Goal: Information Seeking & Learning: Learn about a topic

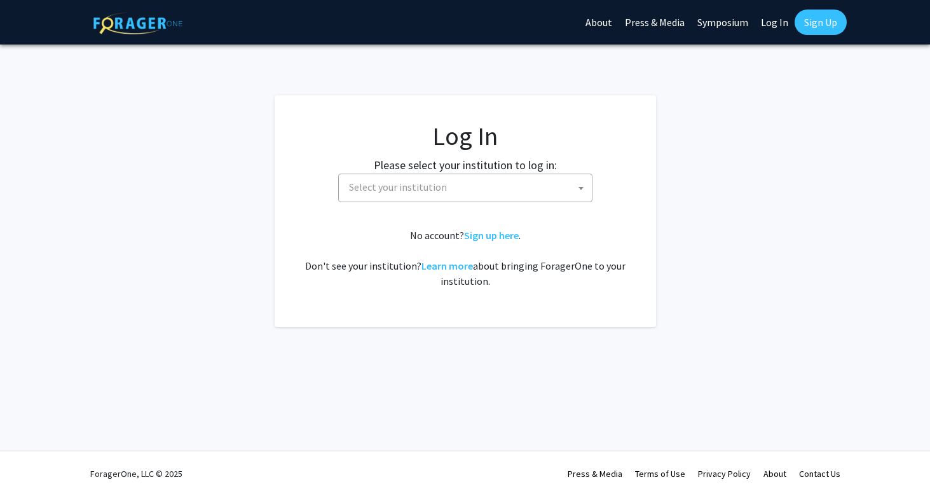
select select
click at [520, 191] on span "Select your institution" at bounding box center [468, 187] width 248 height 26
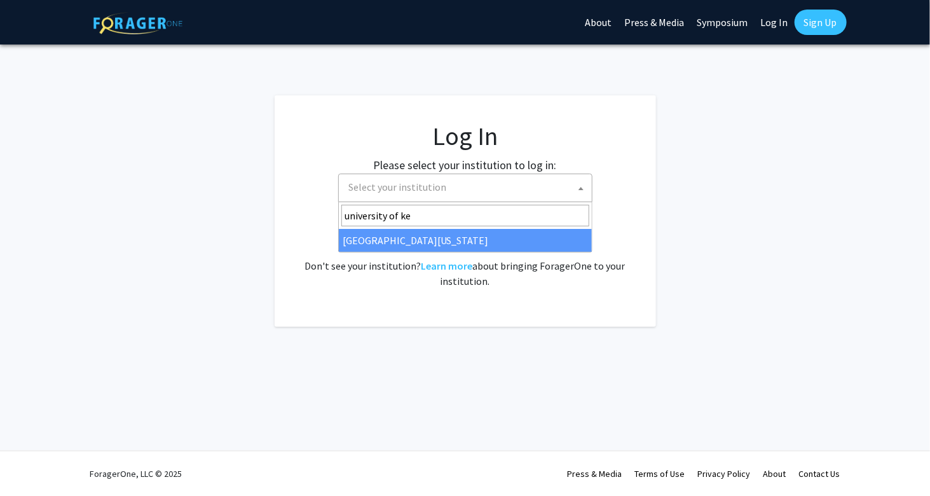
type input "university of ke"
select select "13"
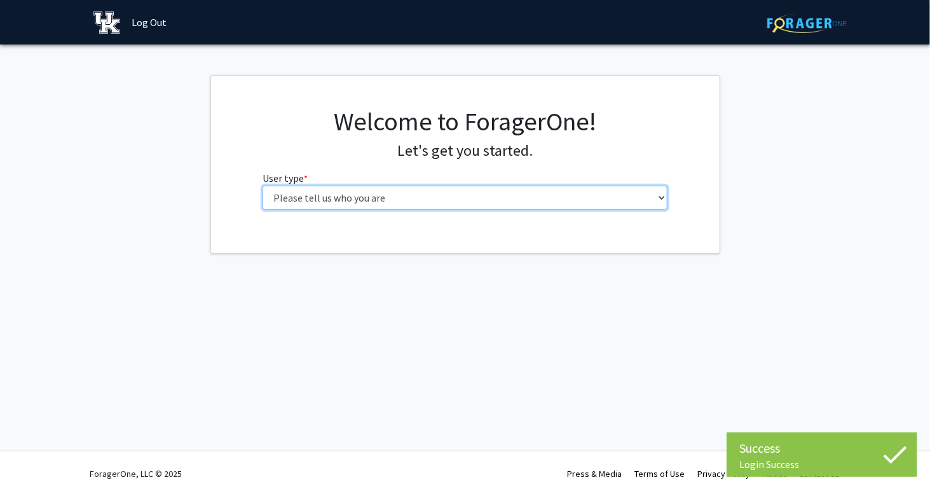
click at [662, 199] on select "Please tell us who you are Undergraduate Student Master's Student Doctoral Cand…" at bounding box center [465, 198] width 405 height 24
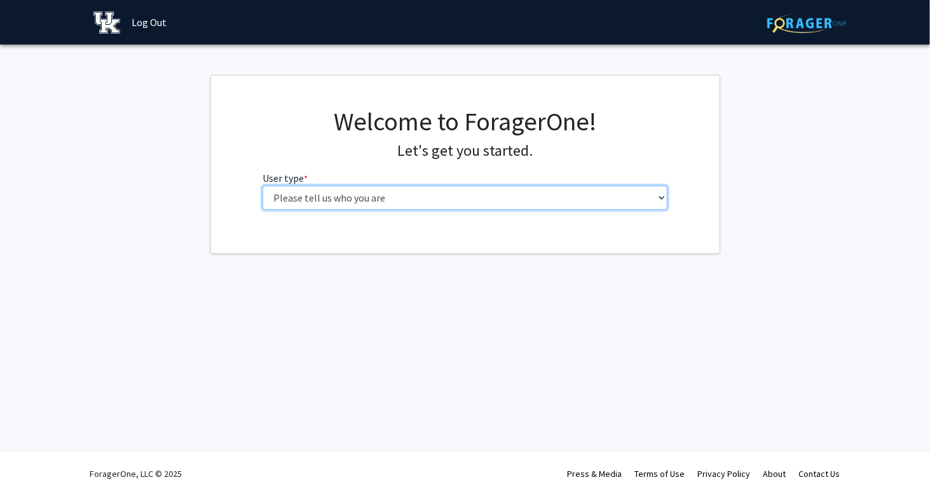
select select "1: undergrad"
click at [263, 186] on select "Please tell us who you are Undergraduate Student Master's Student Doctoral Cand…" at bounding box center [465, 198] width 405 height 24
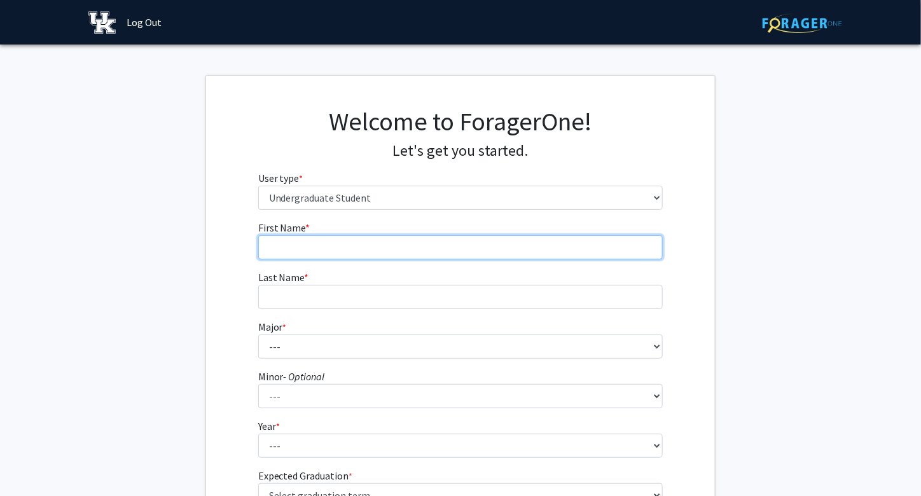
click at [540, 249] on input "First Name * required" at bounding box center [460, 247] width 405 height 24
type input "a"
type input "Ayden"
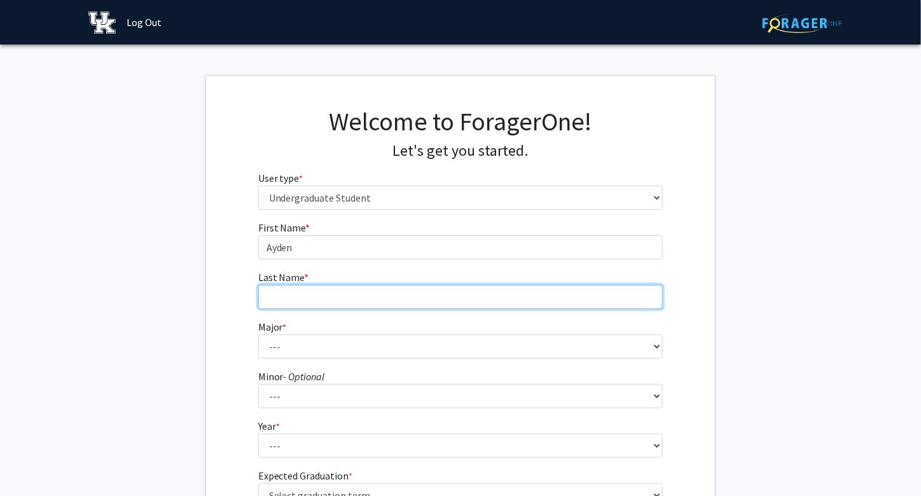
click at [382, 291] on input "Last Name * required" at bounding box center [460, 297] width 405 height 24
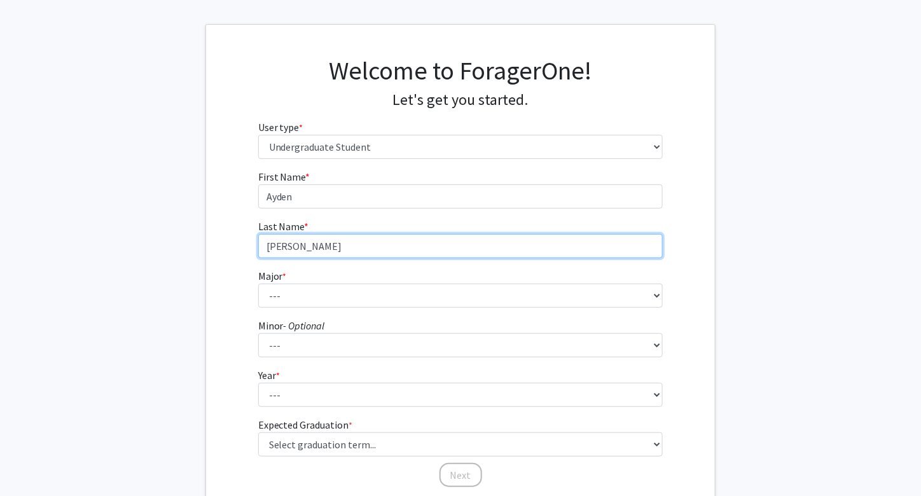
type input "[PERSON_NAME]"
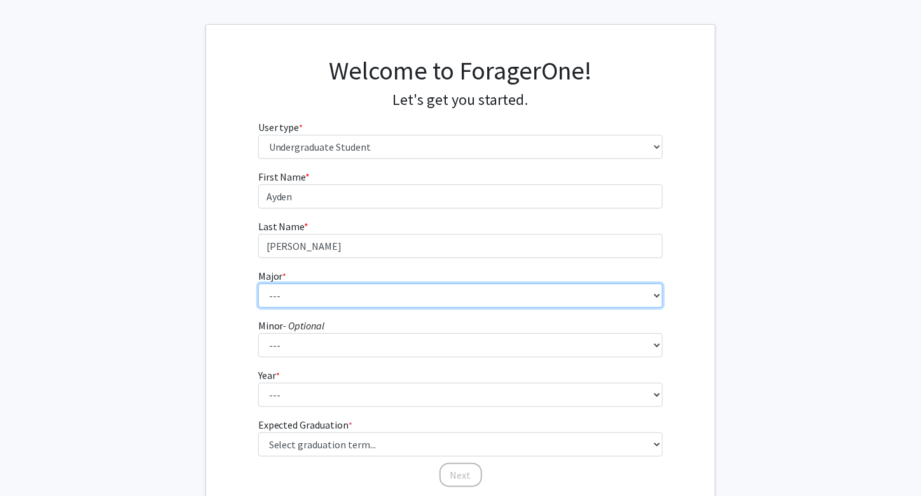
click at [368, 295] on select "--- Accounting Aerospace Engineering African American & Africana Studies Agricu…" at bounding box center [460, 296] width 405 height 24
select select "85: 922"
click at [258, 284] on select "--- Accounting Aerospace Engineering African American & Africana Studies Agricu…" at bounding box center [460, 296] width 405 height 24
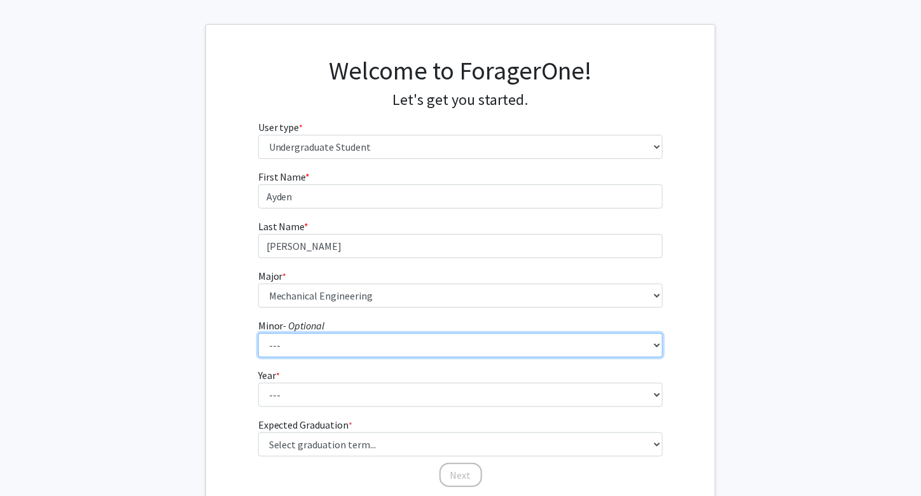
click at [305, 336] on select "--- African American & Africana Studies Agricultural Economics American Studies…" at bounding box center [460, 345] width 405 height 24
click at [258, 333] on select "--- African American & Africana Studies Agricultural Economics American Studies…" at bounding box center [460, 345] width 405 height 24
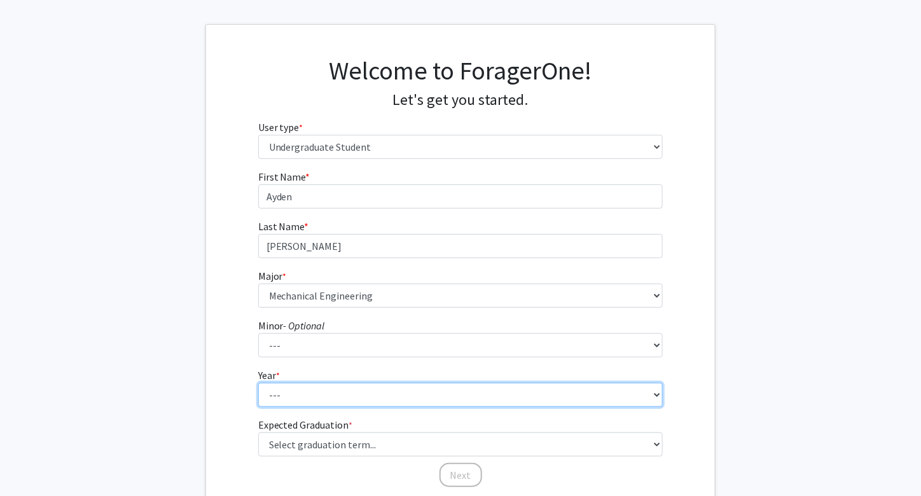
click at [337, 394] on select "--- First-year Sophomore Junior Senior Postbaccalaureate Certificate" at bounding box center [460, 395] width 405 height 24
select select "1: first-year"
click at [258, 383] on select "--- First-year Sophomore Junior Senior Postbaccalaureate Certificate" at bounding box center [460, 395] width 405 height 24
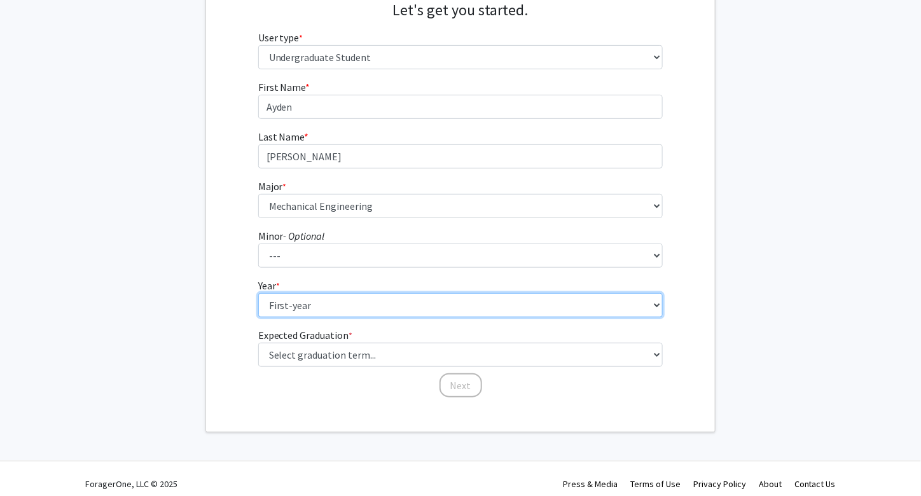
scroll to position [150, 0]
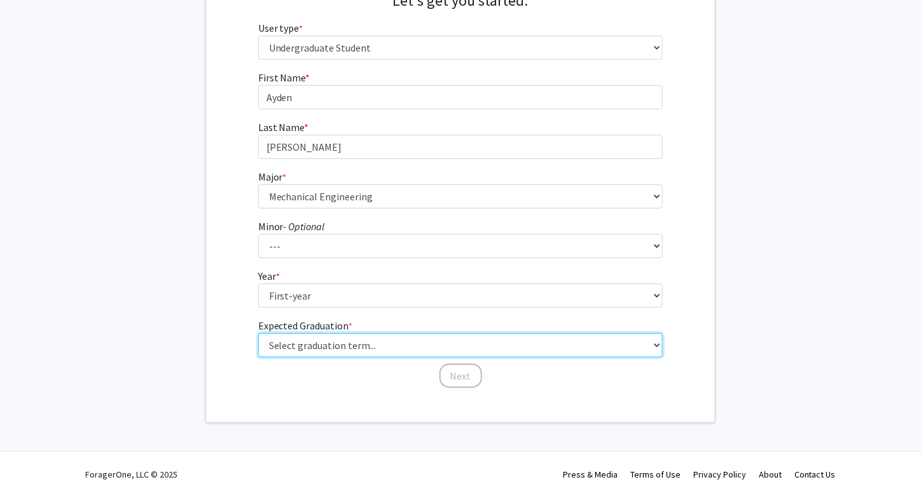
click at [377, 350] on select "Select graduation term... Spring 2025 Summer 2025 Fall 2025 Winter 2025 Spring …" at bounding box center [460, 345] width 405 height 24
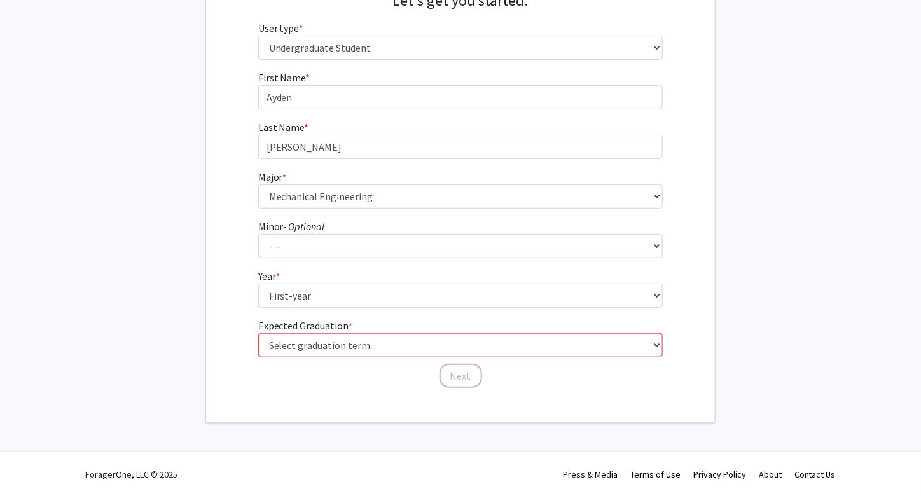
click at [316, 329] on label "Expected Graduation * required" at bounding box center [305, 325] width 95 height 15
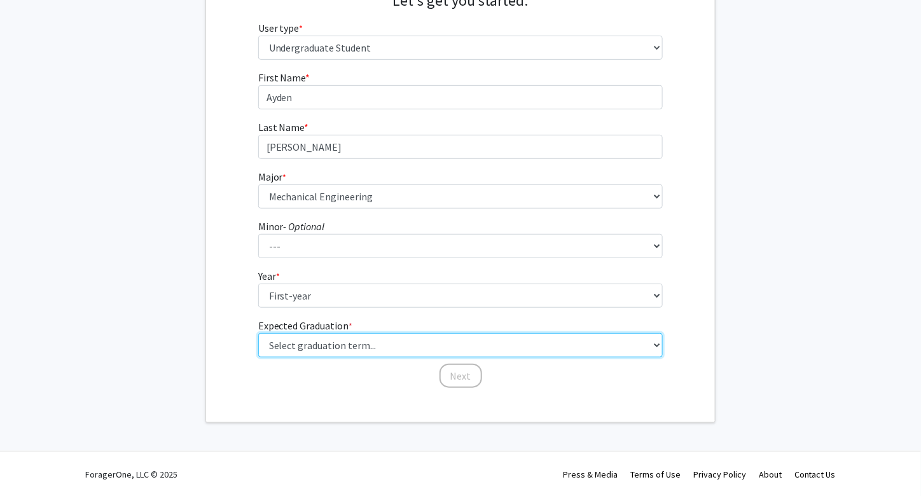
click at [316, 333] on select "Select graduation term... Spring 2025 Summer 2025 Fall 2025 Winter 2025 Spring …" at bounding box center [460, 345] width 405 height 24
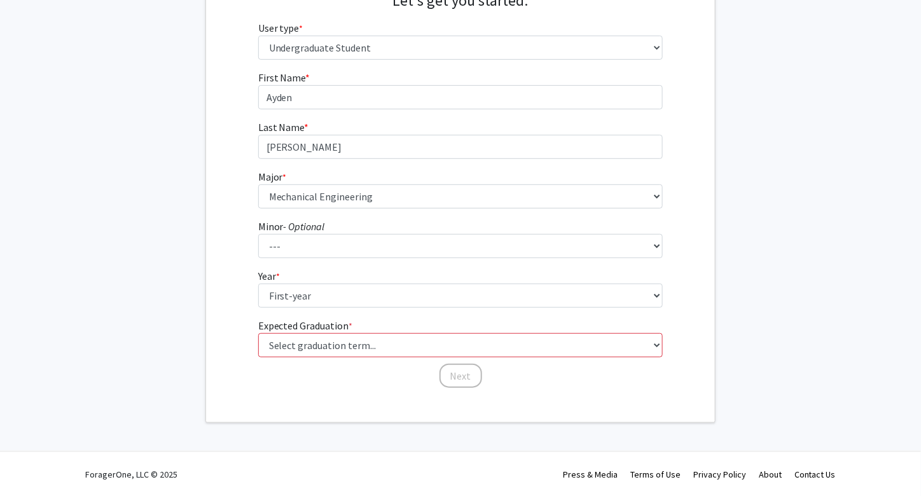
click at [315, 332] on label "Expected Graduation * required" at bounding box center [305, 325] width 95 height 15
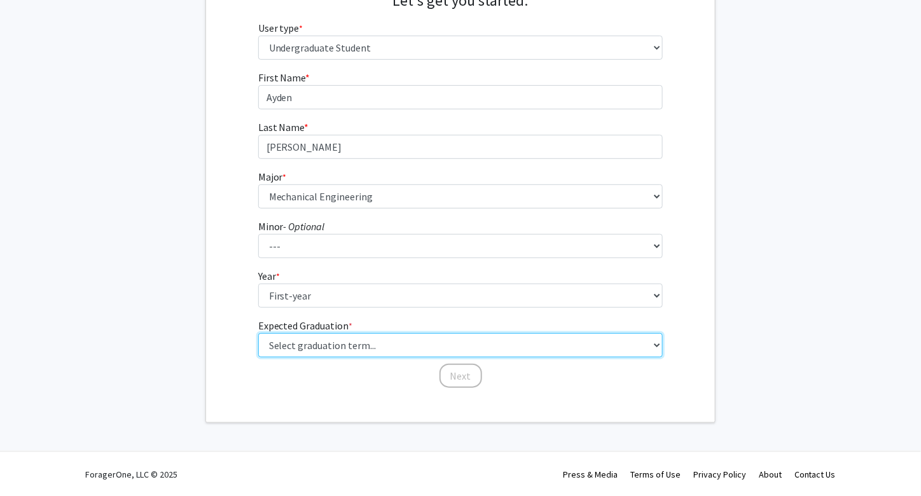
click at [315, 333] on select "Select graduation term... Spring 2025 Summer 2025 Fall 2025 Winter 2025 Spring …" at bounding box center [460, 345] width 405 height 24
click at [314, 338] on select "Select graduation term... Spring 2025 Summer 2025 Fall 2025 Winter 2025 Spring …" at bounding box center [460, 345] width 405 height 24
select select "17: spring_2029"
click at [258, 333] on select "Select graduation term... Spring 2025 Summer 2025 Fall 2025 Winter 2025 Spring …" at bounding box center [460, 345] width 405 height 24
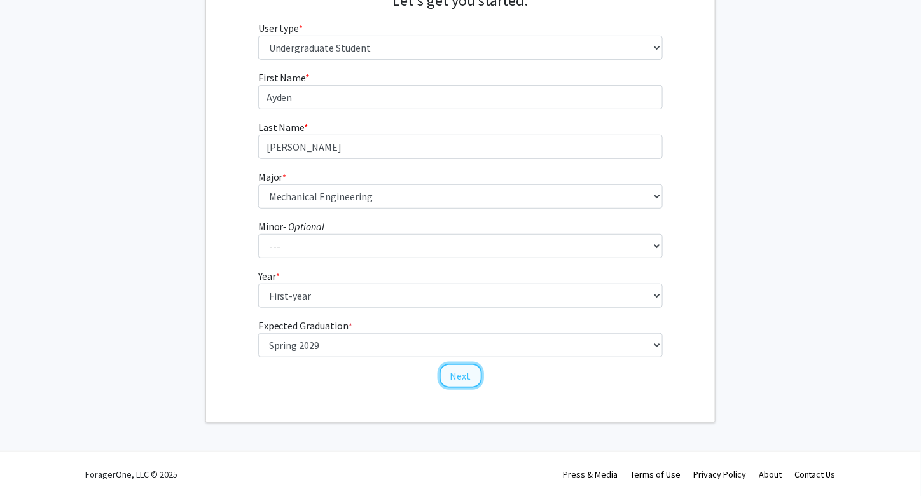
click at [458, 372] on button "Next" at bounding box center [460, 376] width 43 height 24
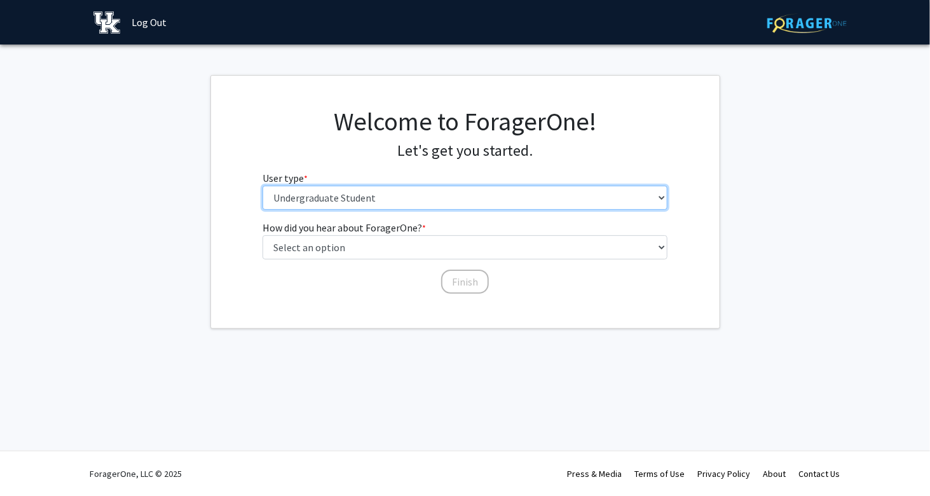
click at [484, 192] on select "Please tell us who you are Undergraduate Student Master's Student Doctoral Cand…" at bounding box center [465, 198] width 405 height 24
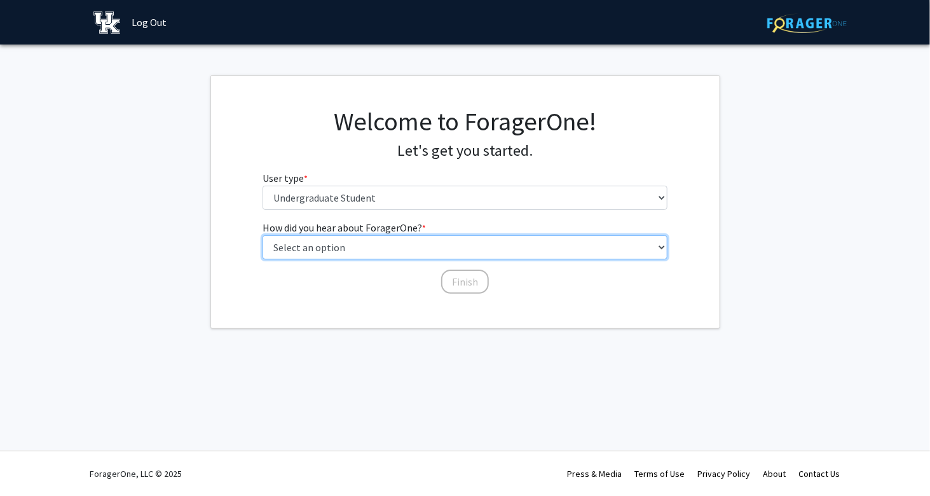
click at [463, 244] on select "Select an option Peer/student recommendation Faculty/staff recommendation Unive…" at bounding box center [465, 247] width 405 height 24
select select "3: university_website"
click at [263, 235] on select "Select an option Peer/student recommendation Faculty/staff recommendation Unive…" at bounding box center [465, 247] width 405 height 24
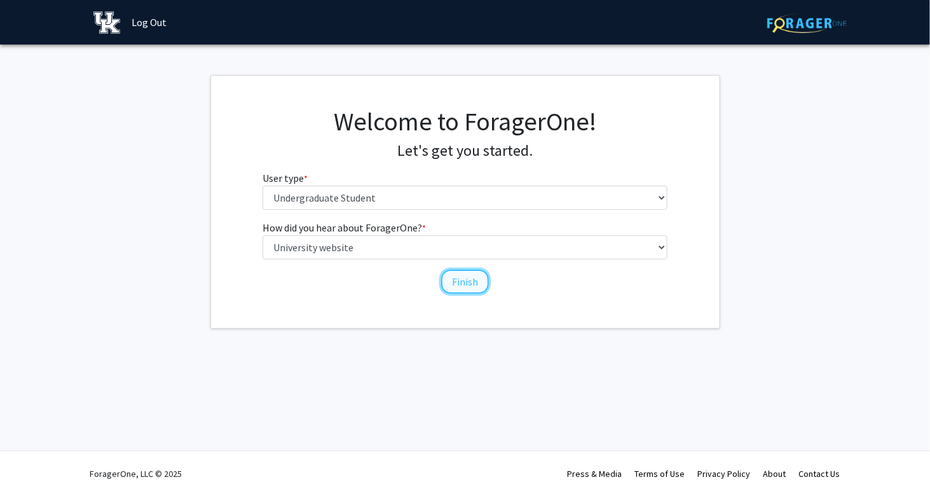
click at [461, 280] on button "Finish" at bounding box center [465, 282] width 48 height 24
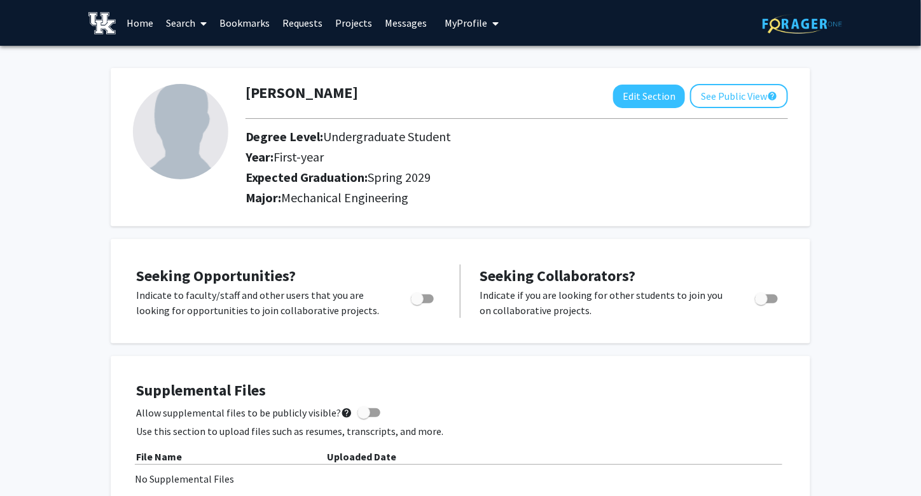
click at [169, 22] on link "Search" at bounding box center [186, 23] width 53 height 45
click at [141, 21] on link "Home" at bounding box center [139, 23] width 39 height 45
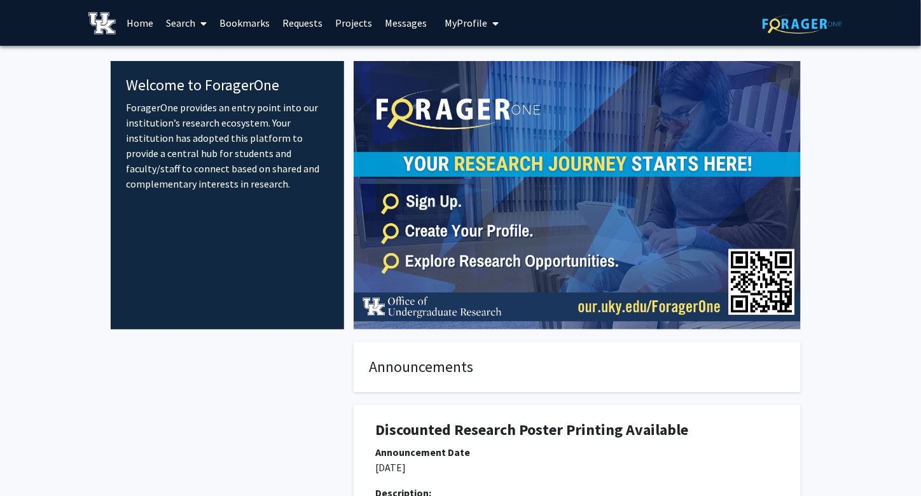
click at [193, 17] on link "Search" at bounding box center [186, 23] width 53 height 45
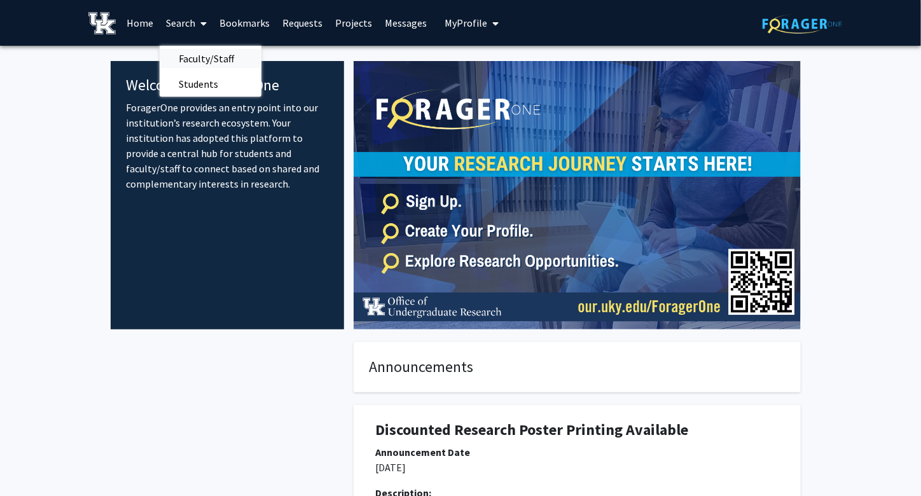
click at [190, 59] on span "Faculty/Staff" at bounding box center [206, 58] width 93 height 25
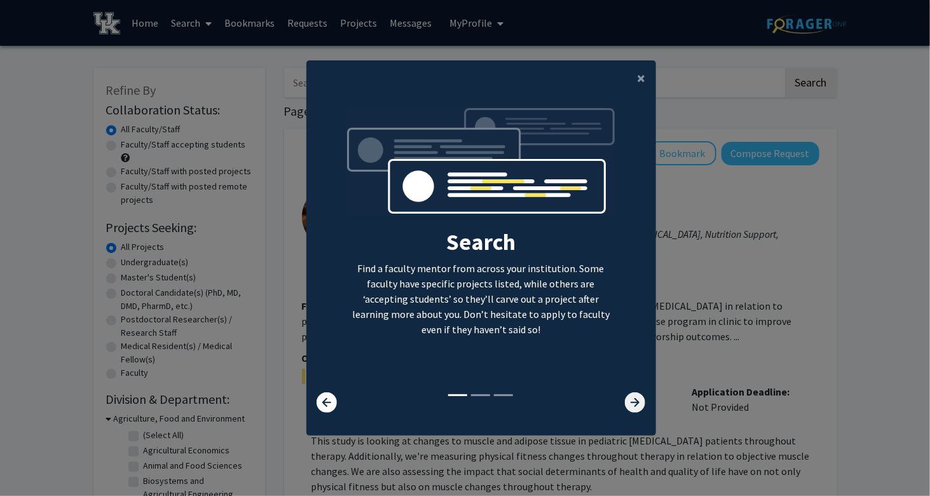
click at [630, 406] on icon at bounding box center [635, 402] width 20 height 20
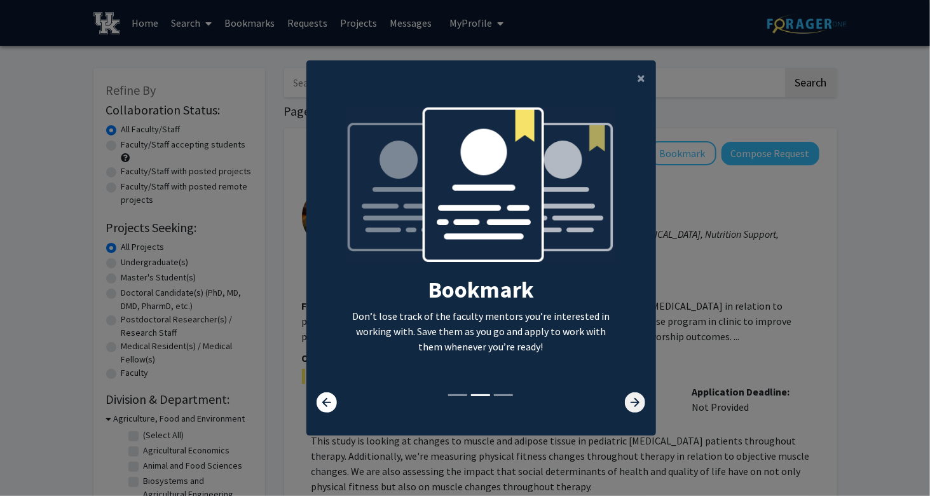
click at [630, 406] on icon at bounding box center [635, 402] width 20 height 20
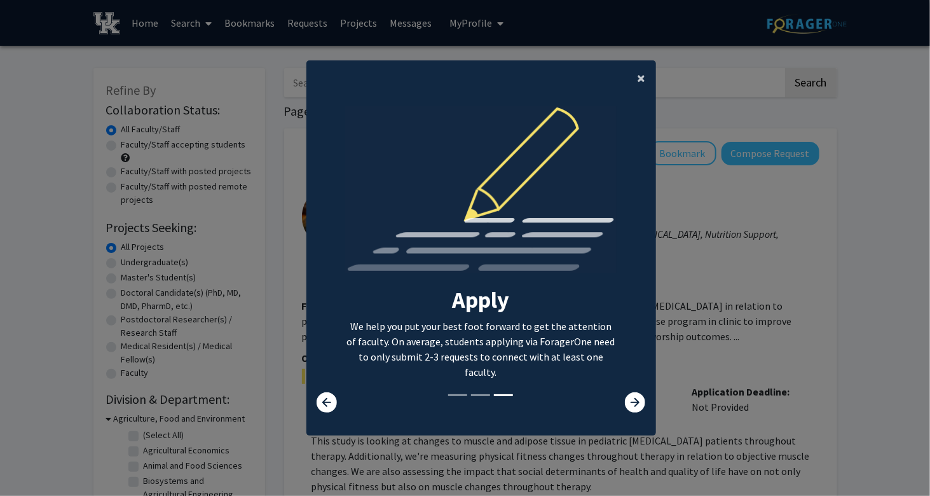
click at [630, 78] on button "×" at bounding box center [642, 78] width 29 height 36
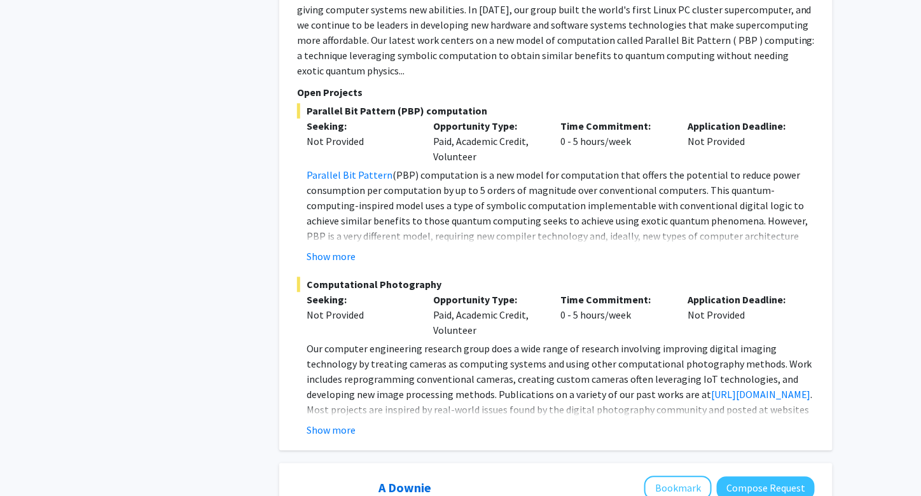
scroll to position [2469, 0]
click at [338, 250] on button "Show more" at bounding box center [331, 257] width 49 height 15
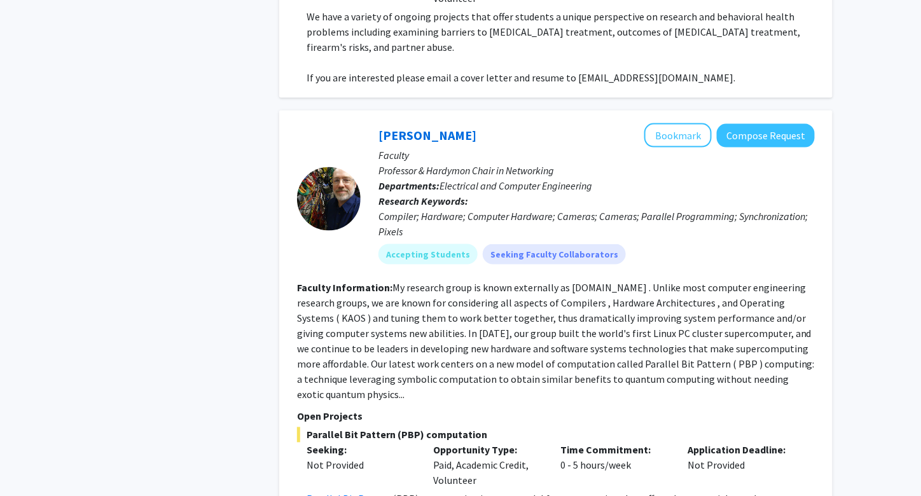
scroll to position [2147, 0]
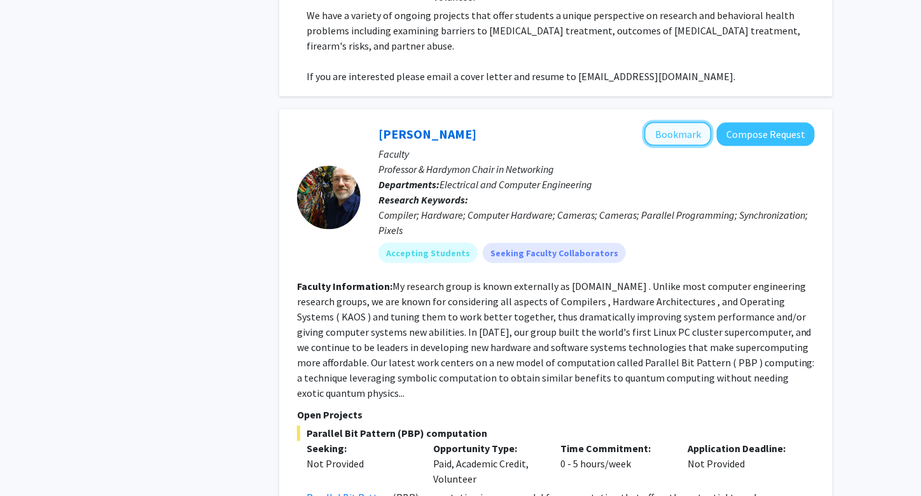
click at [679, 122] on button "Bookmark" at bounding box center [677, 134] width 67 height 24
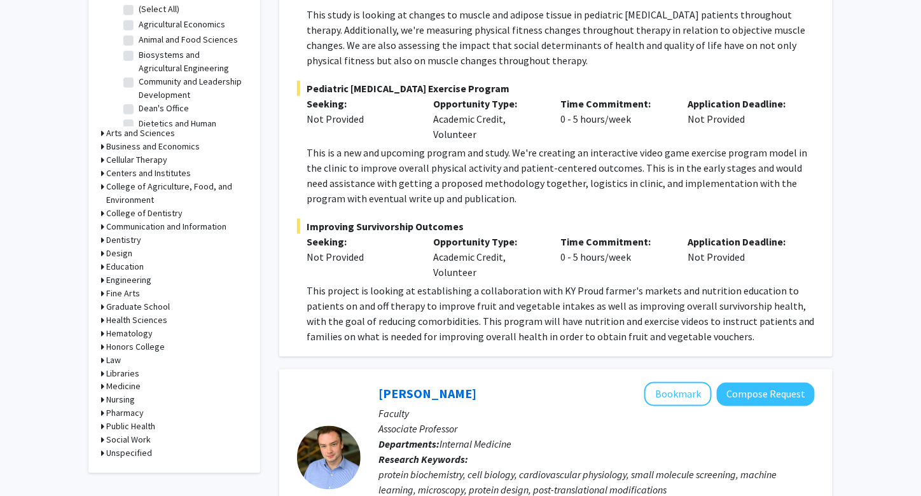
scroll to position [426, 0]
click at [132, 277] on h3 "Engineering" at bounding box center [128, 279] width 45 height 13
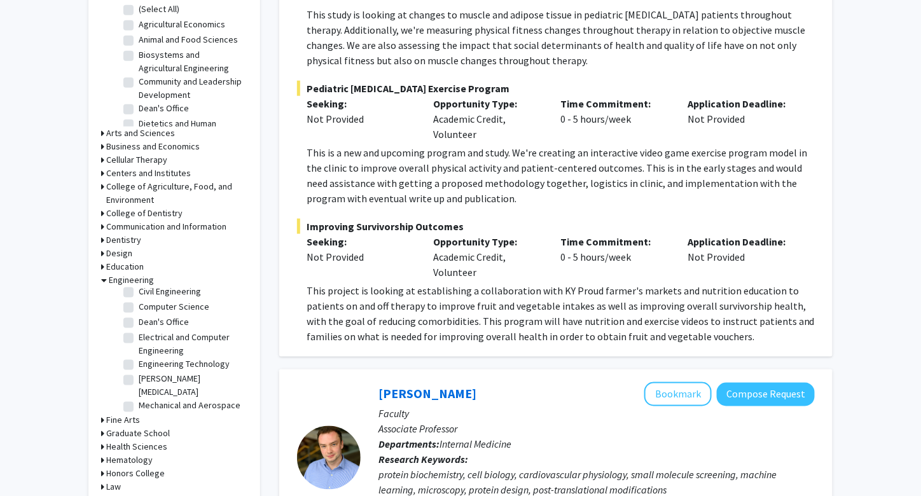
scroll to position [64, 0]
click at [139, 304] on label "Computer Science" at bounding box center [174, 304] width 71 height 13
click at [139, 304] on input "Computer Science" at bounding box center [143, 302] width 8 height 8
checkbox input "true"
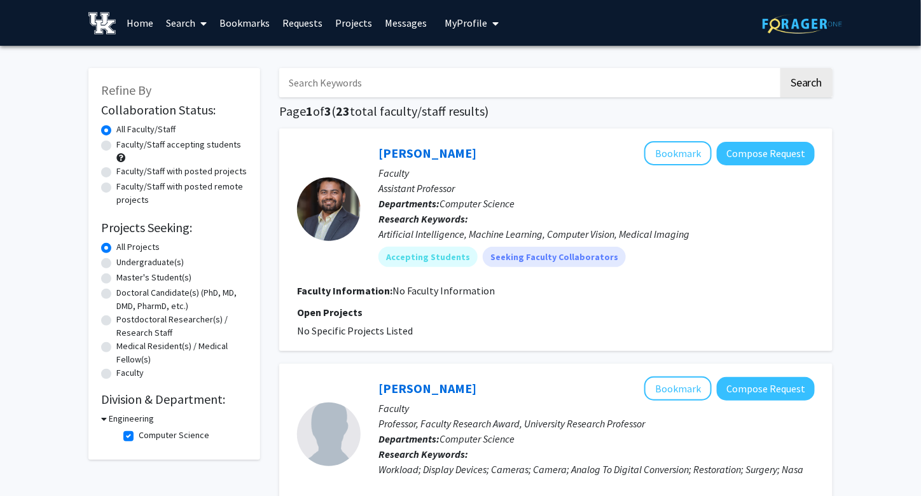
click at [106, 424] on icon at bounding box center [104, 418] width 6 height 13
click at [100, 424] on div "Refine By Collaboration Status: Collaboration Status All Faculty/Staff Collabor…" at bounding box center [174, 253] width 172 height 370
click at [100, 416] on div "Refine By Collaboration Status: Collaboration Status All Faculty/Staff Collabor…" at bounding box center [174, 253] width 172 height 370
click at [102, 418] on icon at bounding box center [102, 418] width 3 height 13
click at [139, 433] on label "Computer Science" at bounding box center [174, 435] width 71 height 13
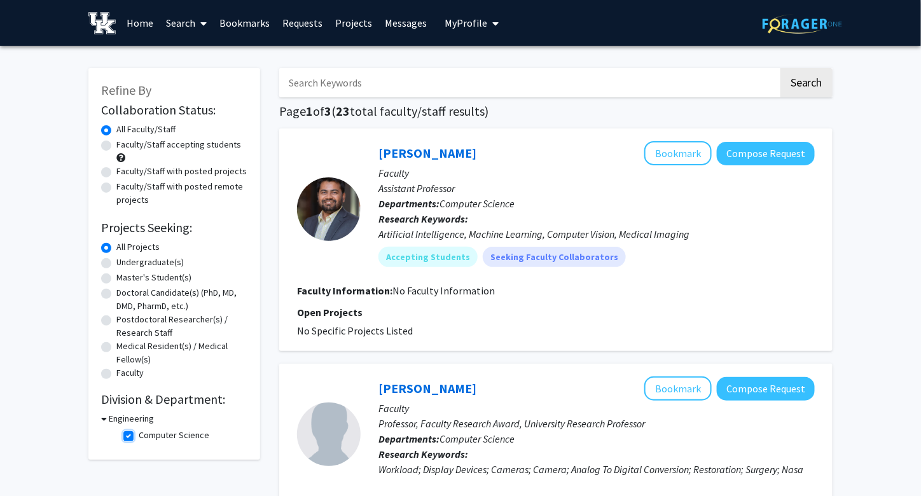
click at [139, 433] on input "Computer Science" at bounding box center [143, 433] width 8 height 8
checkbox input "false"
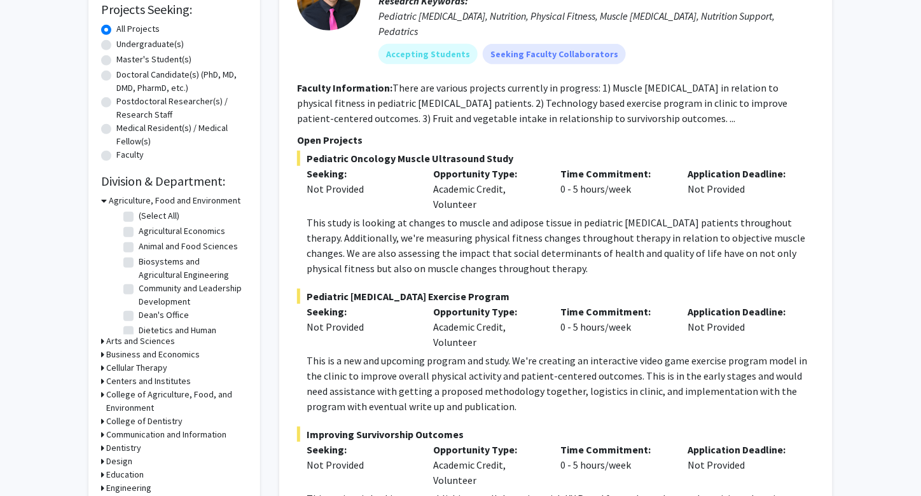
scroll to position [219, 0]
click at [128, 483] on h3 "Engineering" at bounding box center [128, 487] width 45 height 13
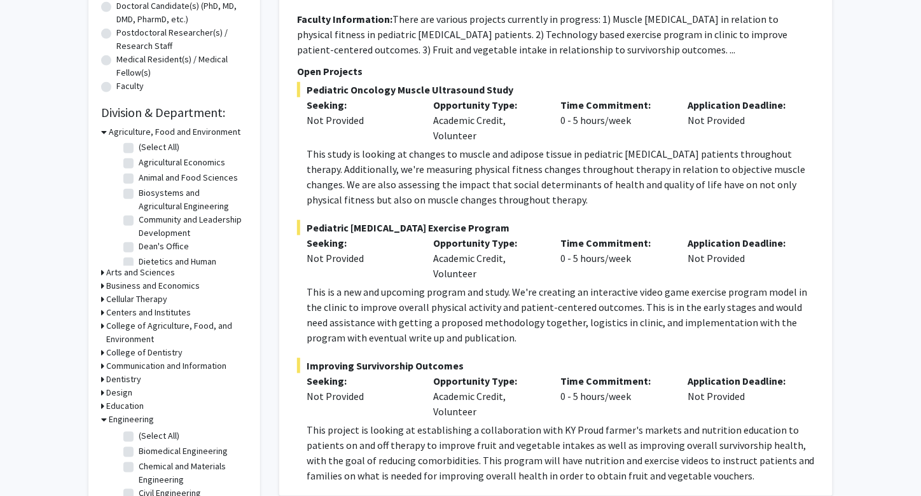
scroll to position [300, 0]
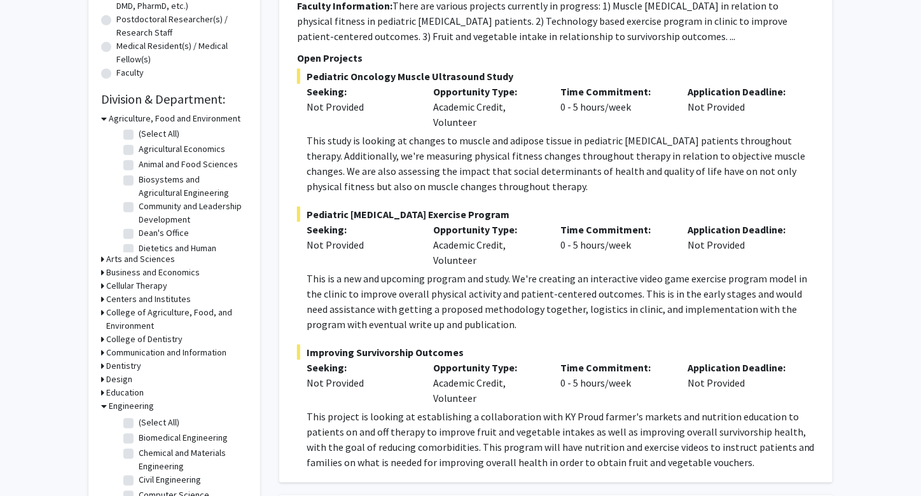
click at [149, 418] on label "(Select All)" at bounding box center [159, 422] width 41 height 13
click at [147, 418] on input "(Select All)" at bounding box center [143, 420] width 8 height 8
checkbox input "true"
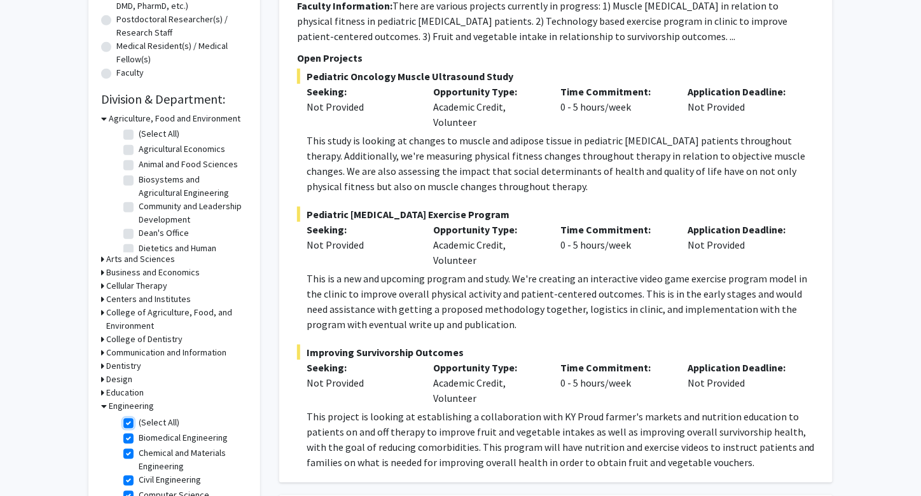
checkbox input "true"
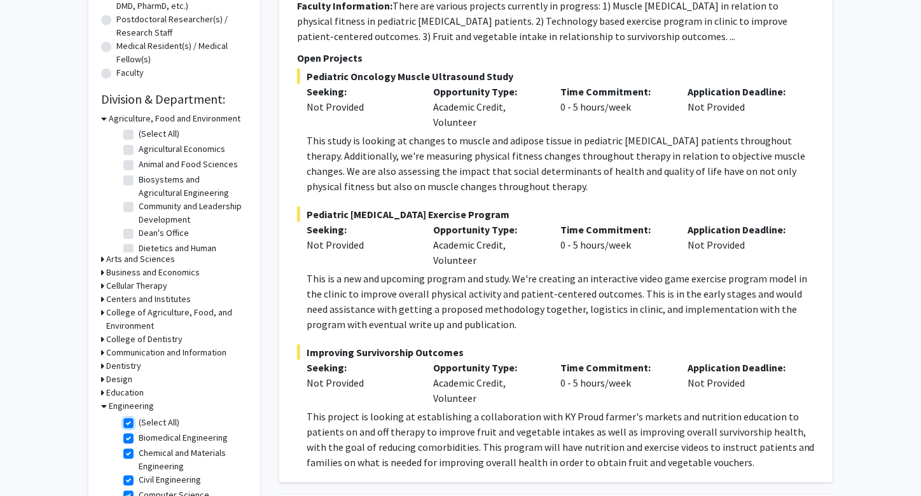
checkbox input "true"
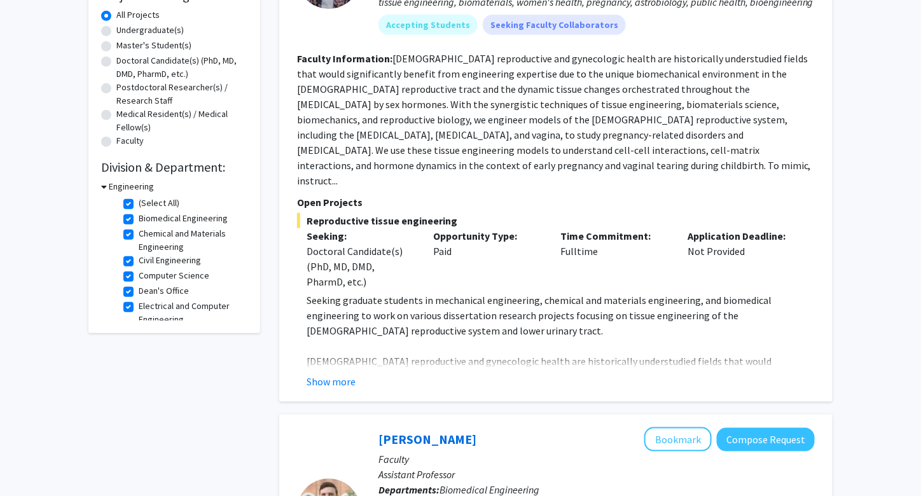
scroll to position [206, 0]
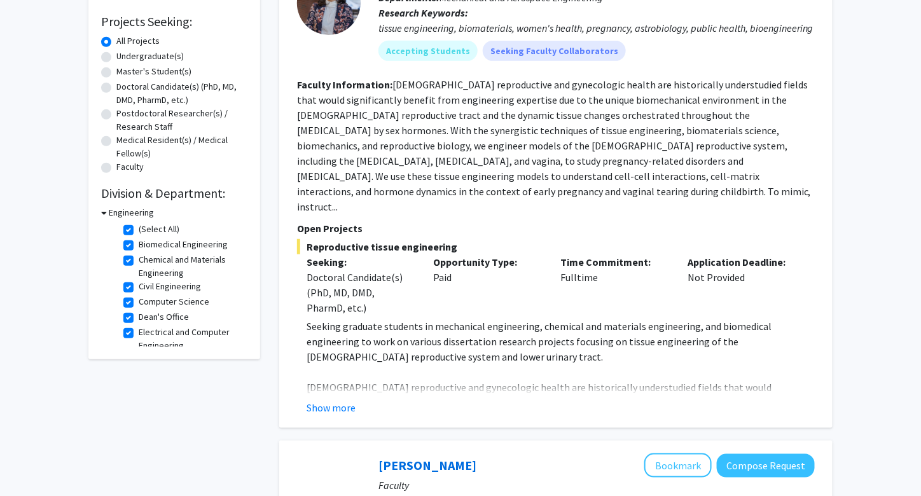
click at [156, 54] on label "Undergraduate(s)" at bounding box center [149, 56] width 67 height 13
click at [125, 54] on input "Undergraduate(s)" at bounding box center [120, 54] width 8 height 8
radio input "true"
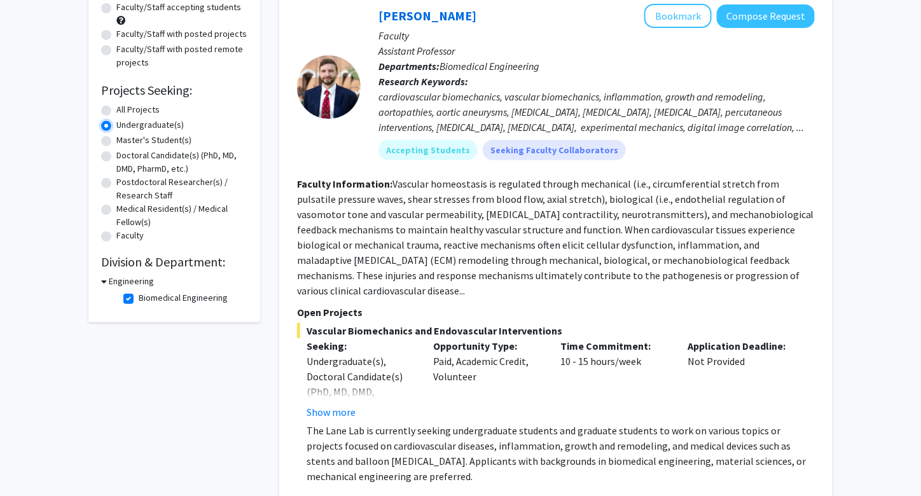
scroll to position [120, 0]
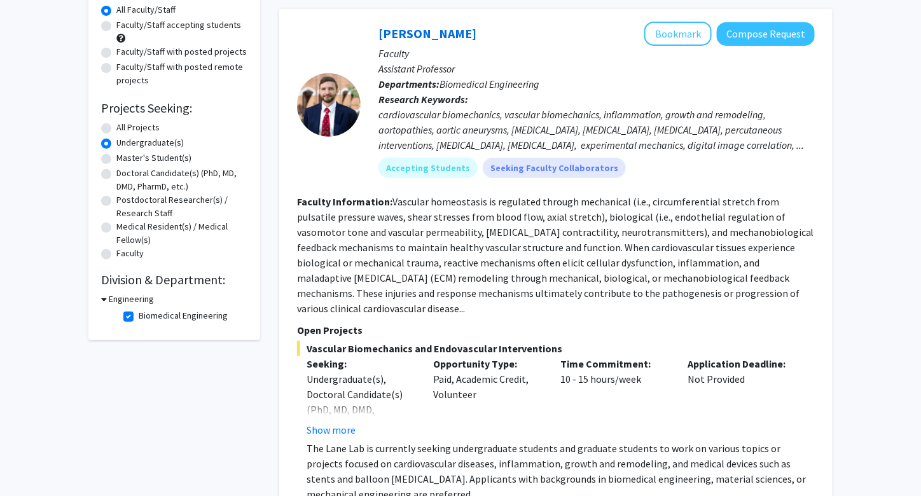
click at [116, 128] on label "All Projects" at bounding box center [137, 127] width 43 height 13
click at [116, 128] on input "All Projects" at bounding box center [120, 125] width 8 height 8
radio input "true"
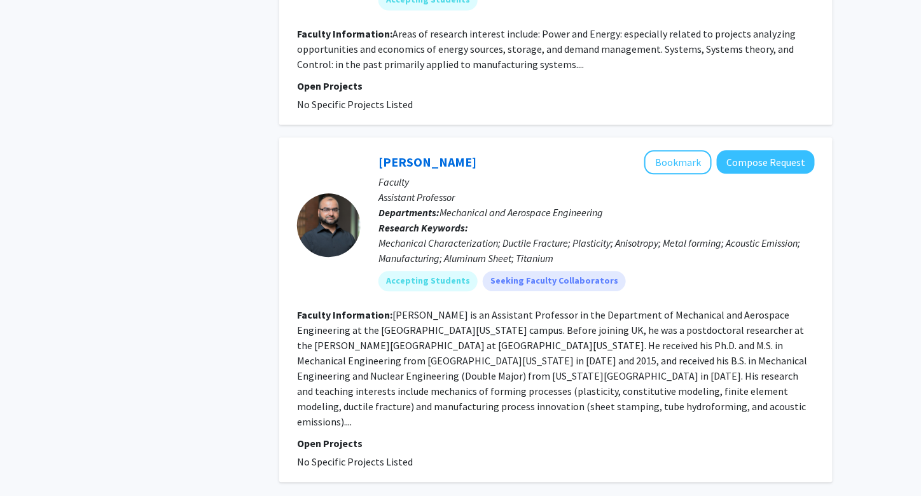
scroll to position [4108, 0]
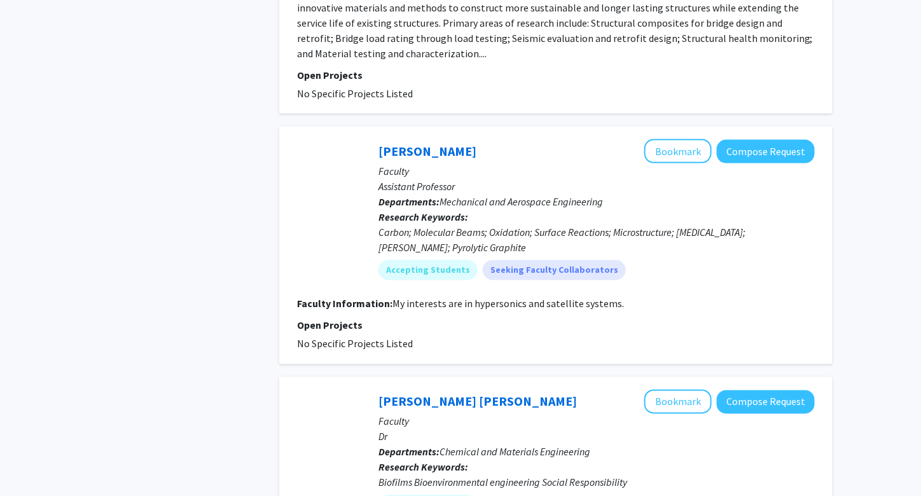
scroll to position [2156, 0]
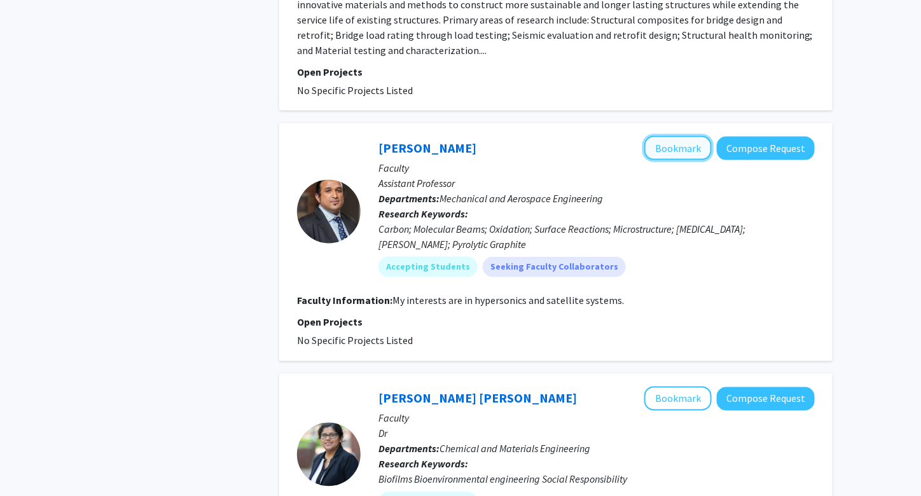
click at [686, 136] on button "Bookmark" at bounding box center [677, 148] width 67 height 24
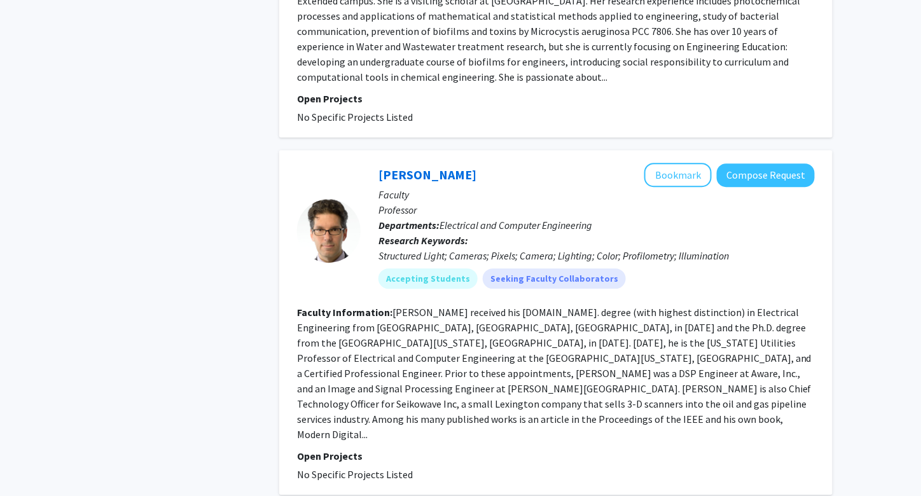
scroll to position [2751, 0]
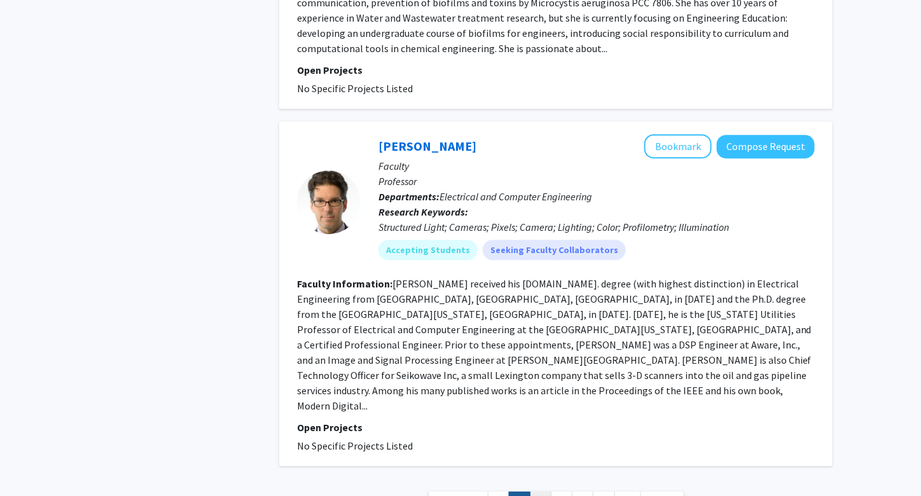
click at [541, 492] on link "3" at bounding box center [541, 503] width 22 height 22
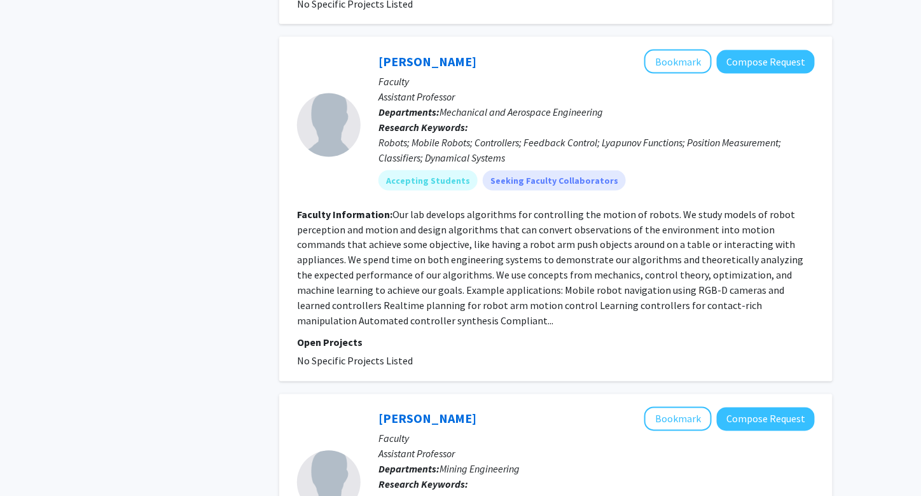
scroll to position [2186, 0]
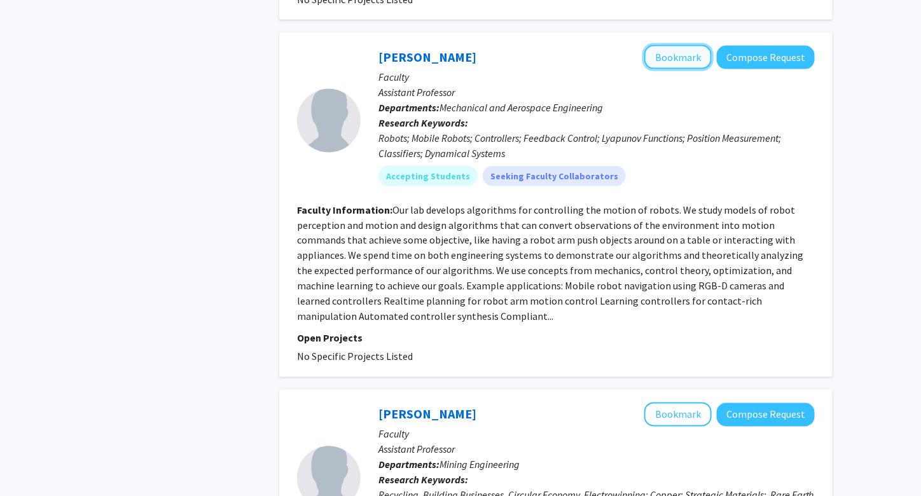
click at [675, 45] on button "Bookmark" at bounding box center [677, 57] width 67 height 24
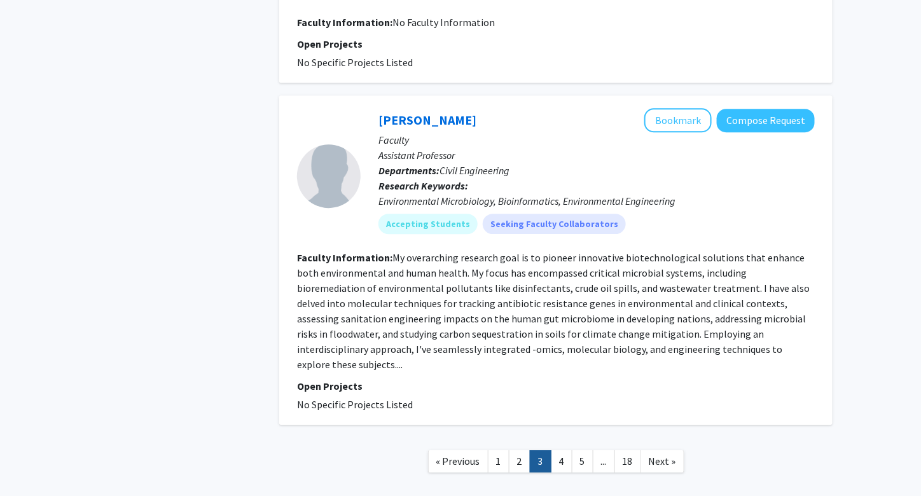
scroll to position [2735, 0]
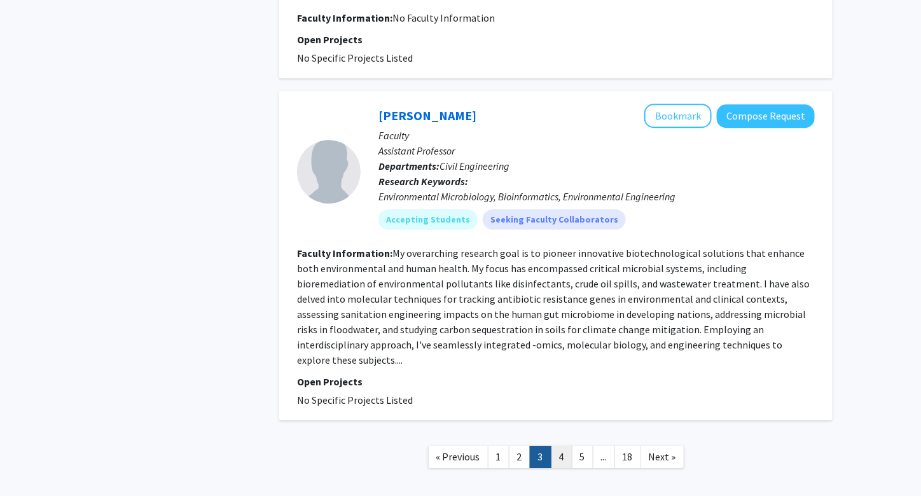
click at [566, 446] on link "4" at bounding box center [562, 457] width 22 height 22
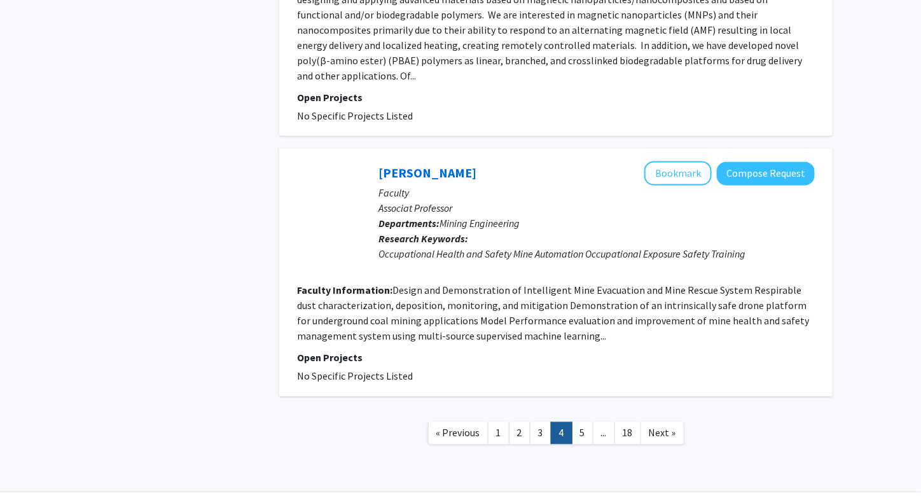
scroll to position [2292, 0]
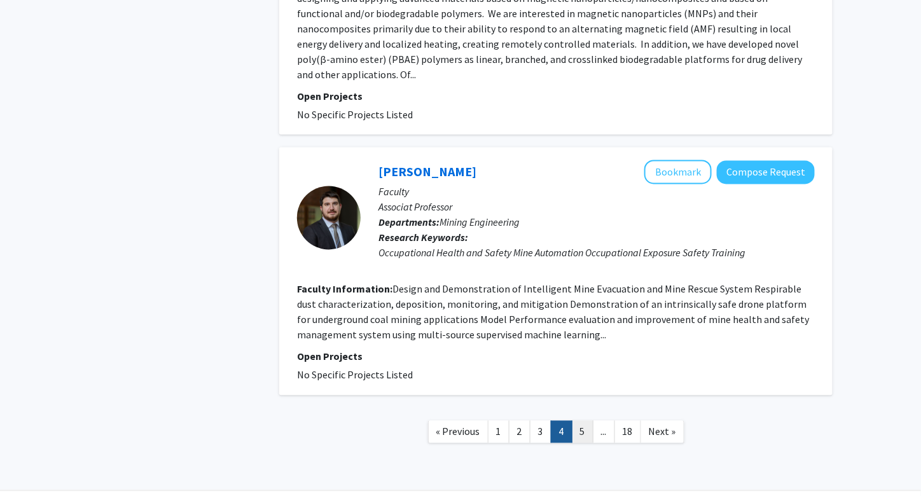
click at [581, 421] on link "5" at bounding box center [583, 432] width 22 height 22
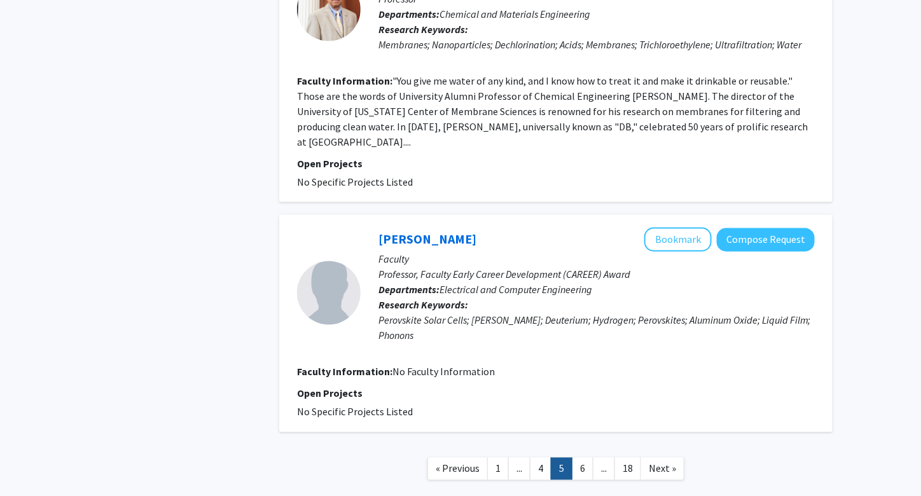
scroll to position [2242, 0]
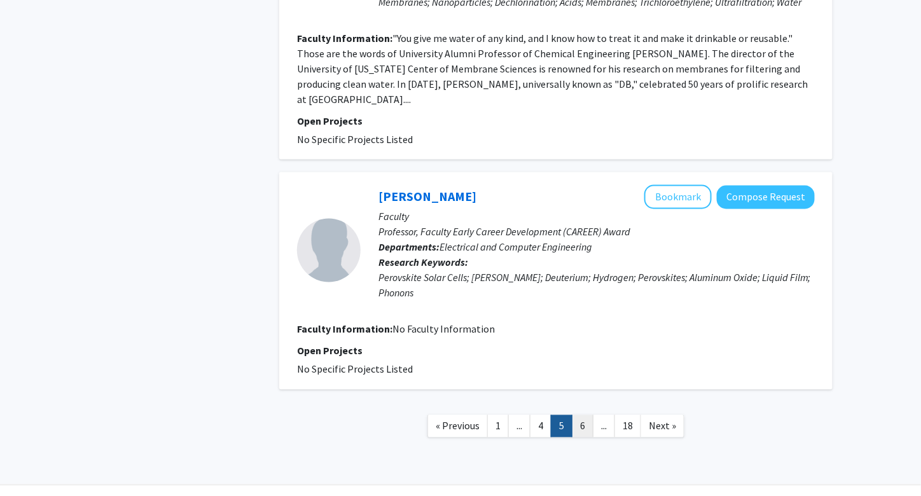
click at [582, 415] on link "6" at bounding box center [583, 426] width 22 height 22
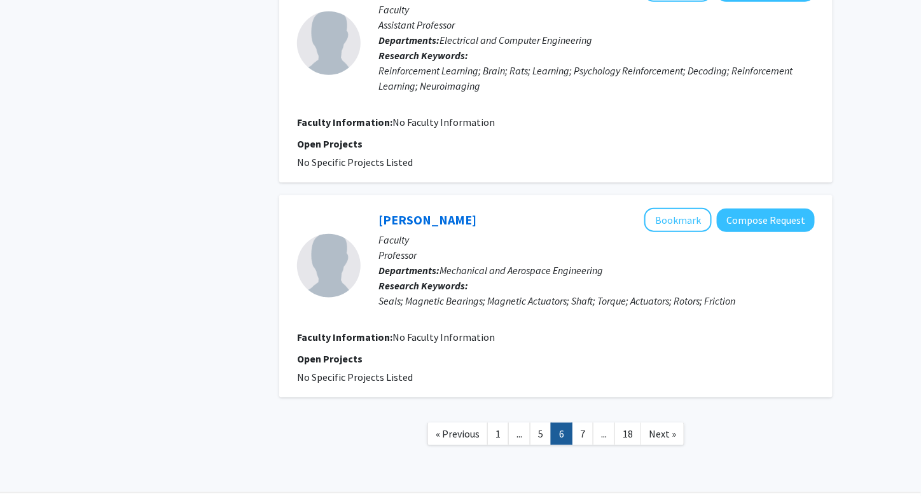
scroll to position [1979, 0]
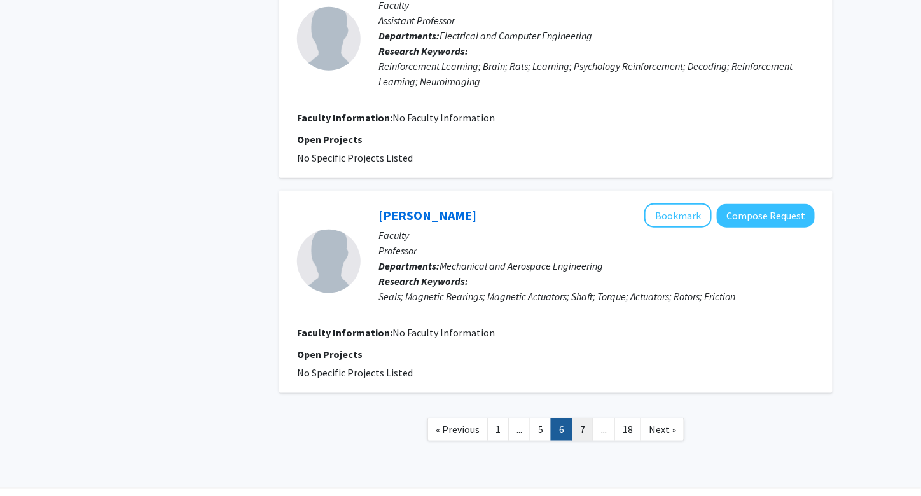
click at [582, 423] on link "7" at bounding box center [583, 429] width 22 height 22
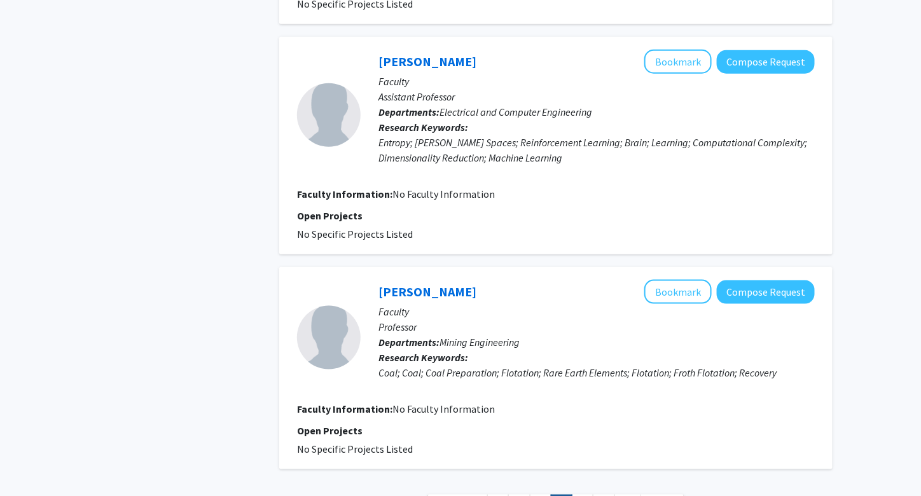
scroll to position [1954, 0]
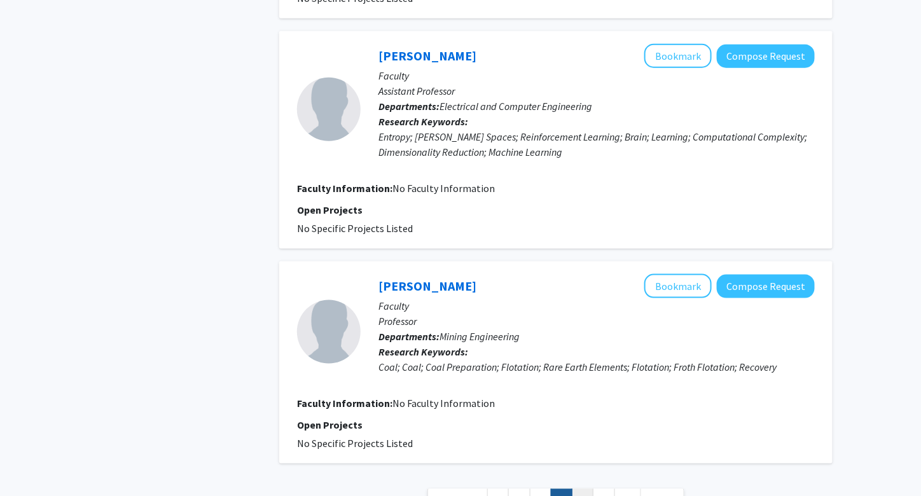
click at [577, 489] on link "8" at bounding box center [583, 500] width 22 height 22
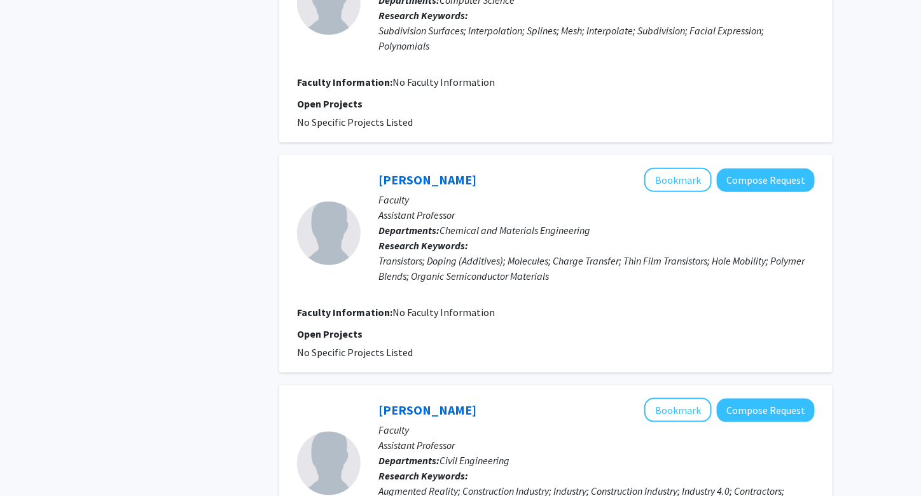
scroll to position [2104, 0]
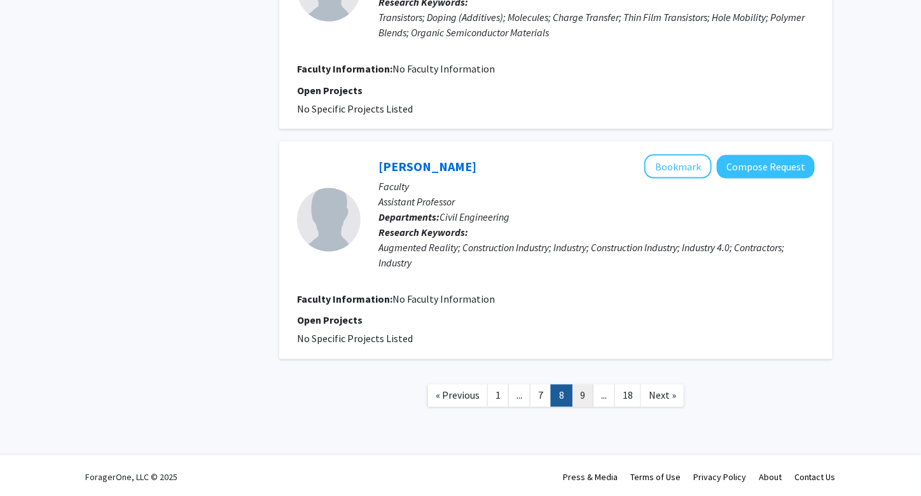
click at [582, 394] on link "9" at bounding box center [583, 396] width 22 height 22
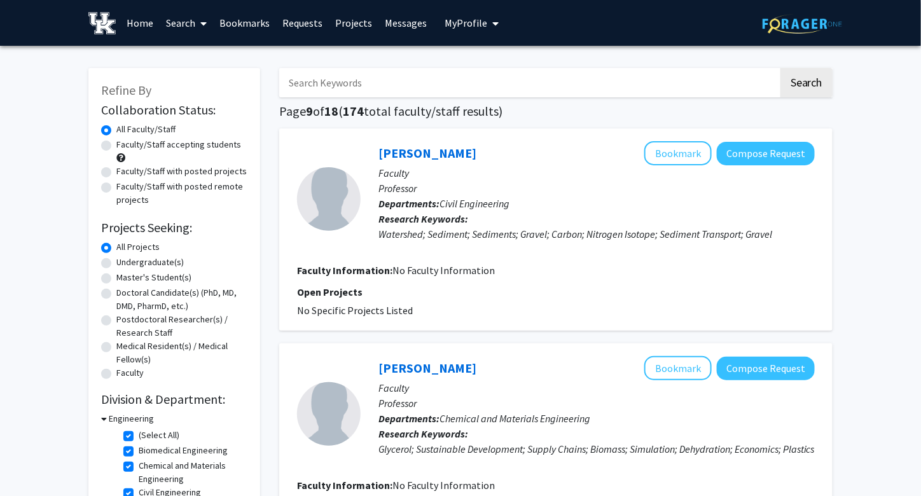
click at [616, 89] on input "Search Keywords" at bounding box center [528, 82] width 499 height 29
type input "f"
type input "combustion"
click at [780, 68] on button "Search" at bounding box center [806, 82] width 52 height 29
checkbox input "false"
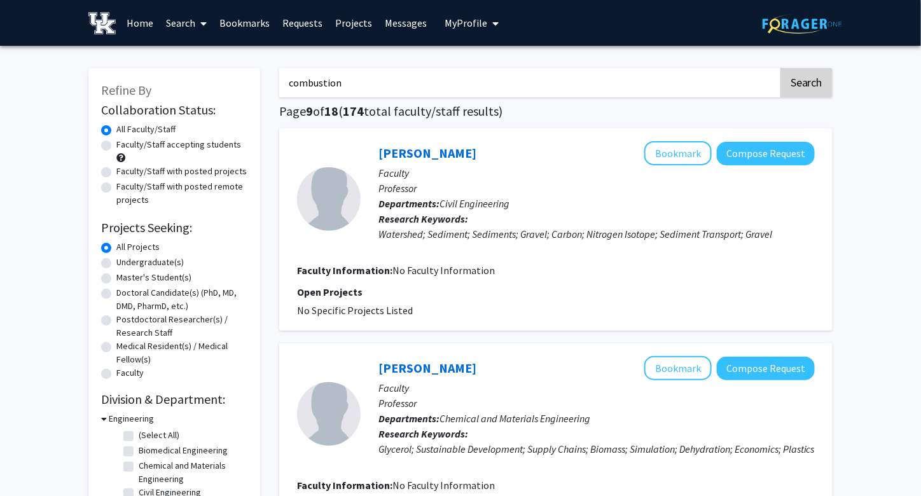
checkbox input "false"
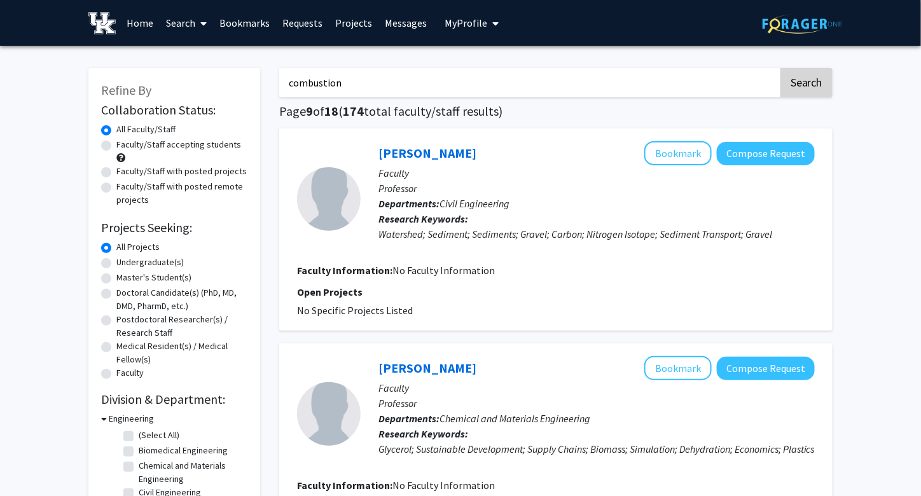
checkbox input "false"
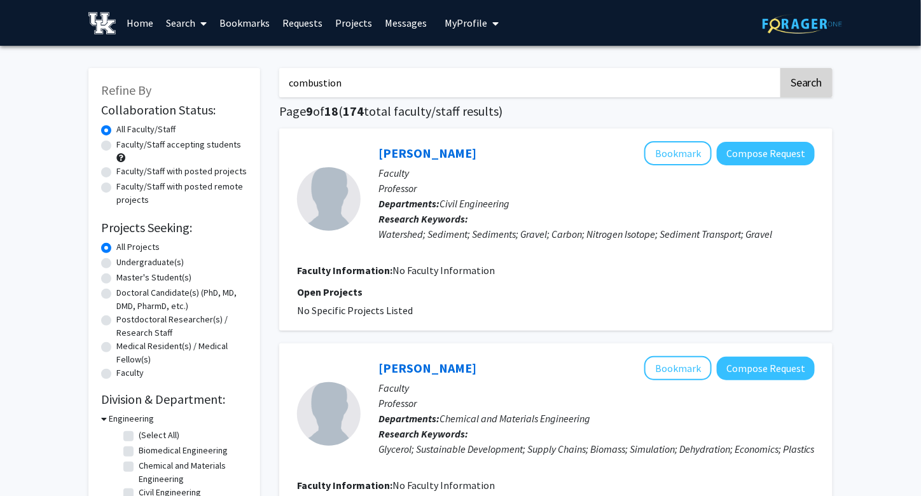
checkbox input "false"
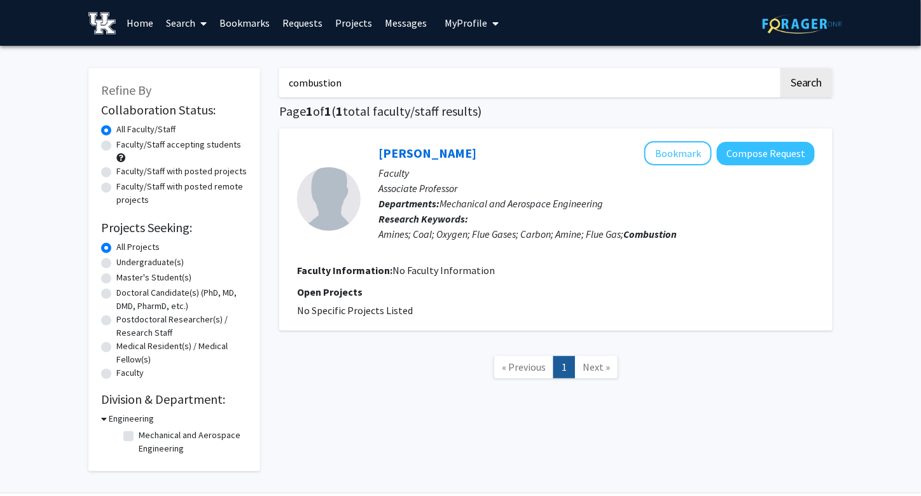
click at [611, 88] on input "combustion" at bounding box center [528, 82] width 499 height 29
type input "c"
click at [780, 68] on button "Search" at bounding box center [806, 82] width 52 height 29
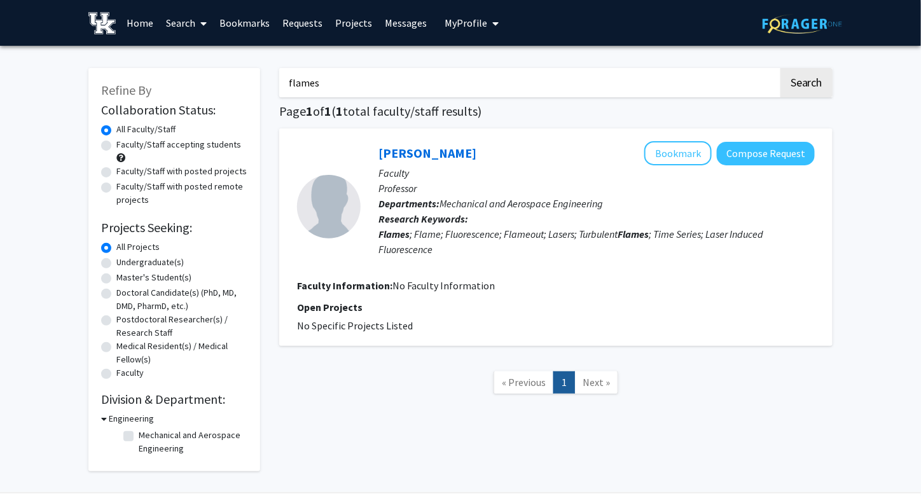
click at [611, 88] on input "flames" at bounding box center [528, 82] width 499 height 29
type input "f"
click at [780, 68] on button "Search" at bounding box center [806, 82] width 52 height 29
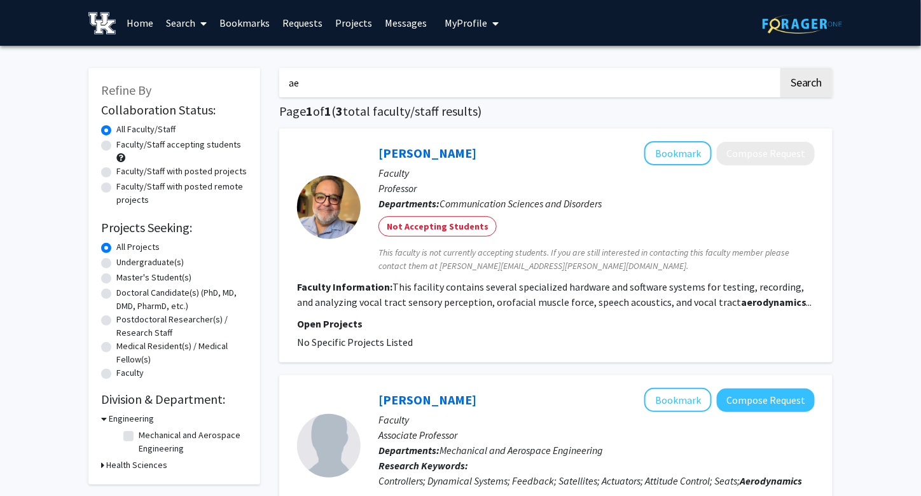
type input "a"
click at [780, 68] on button "Search" at bounding box center [806, 82] width 52 height 29
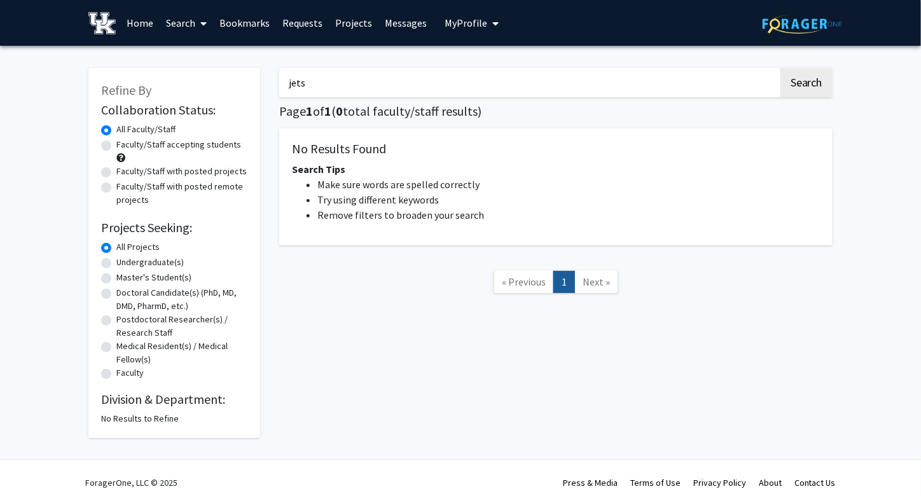
click at [671, 75] on input "jets" at bounding box center [528, 82] width 499 height 29
type input "jet"
click at [780, 68] on button "Search" at bounding box center [806, 82] width 52 height 29
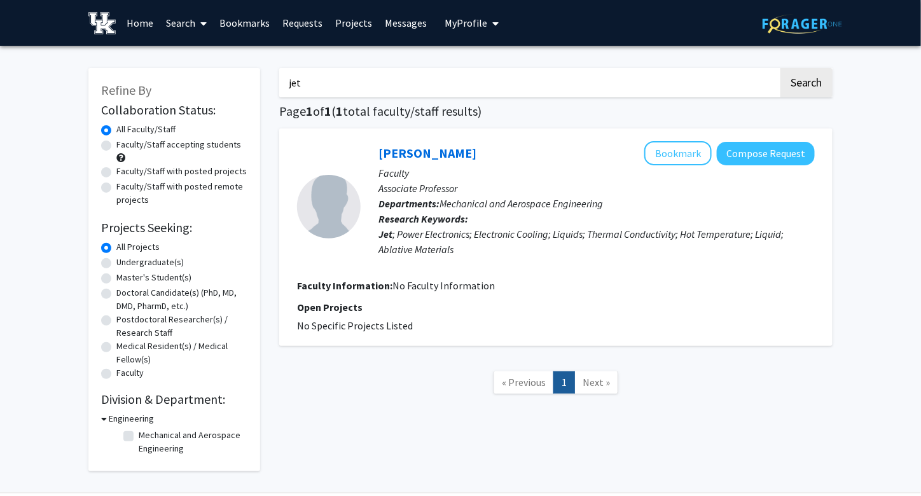
click at [357, 22] on link "Projects" at bounding box center [354, 23] width 50 height 45
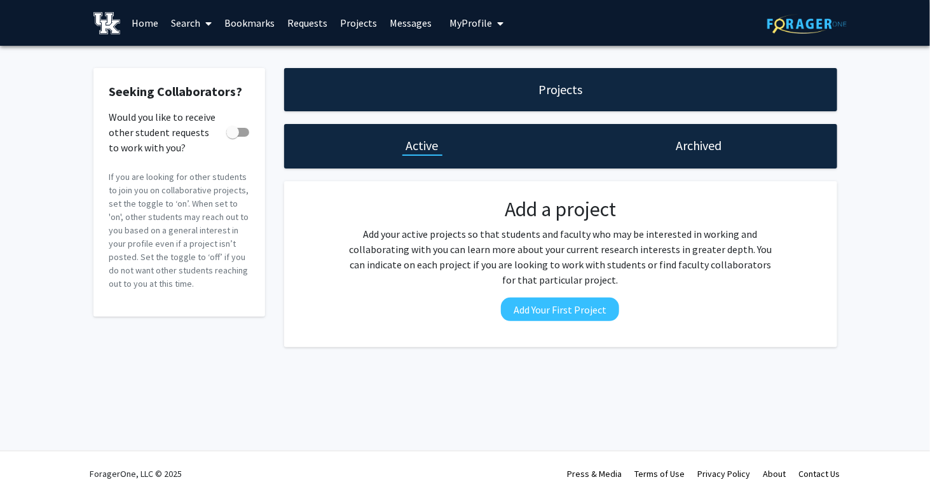
click at [138, 20] on link "Home" at bounding box center [144, 23] width 39 height 45
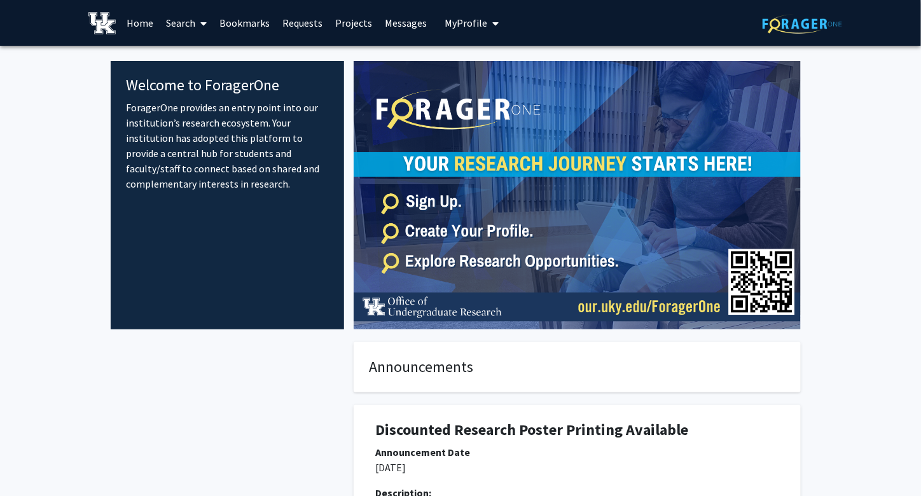
click at [231, 25] on link "Bookmarks" at bounding box center [244, 23] width 63 height 45
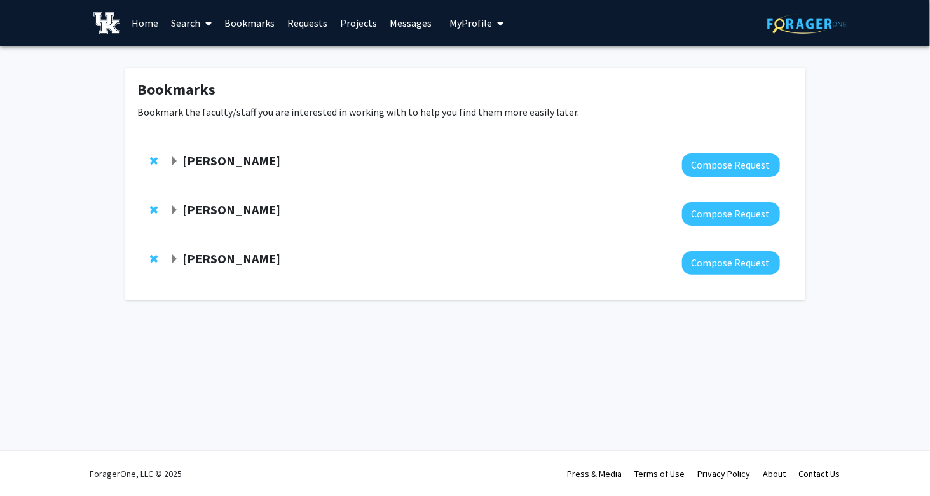
click at [233, 160] on strong "[PERSON_NAME]" at bounding box center [232, 161] width 98 height 16
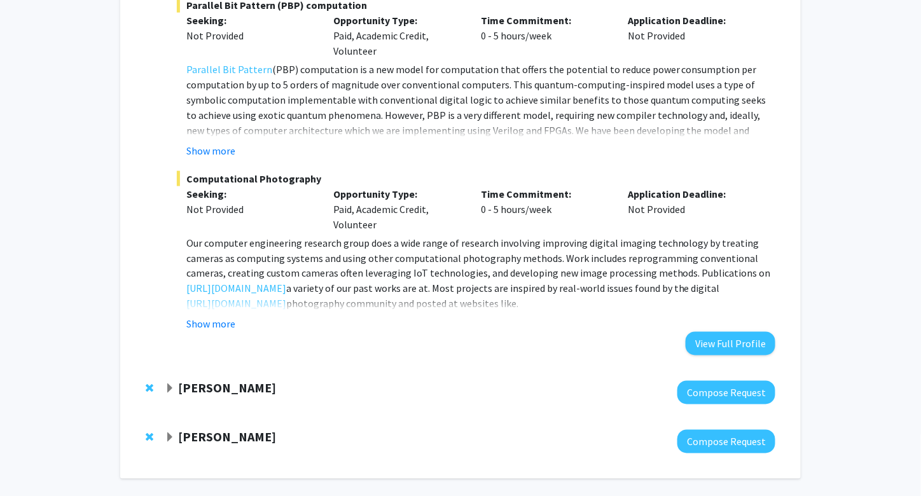
scroll to position [585, 0]
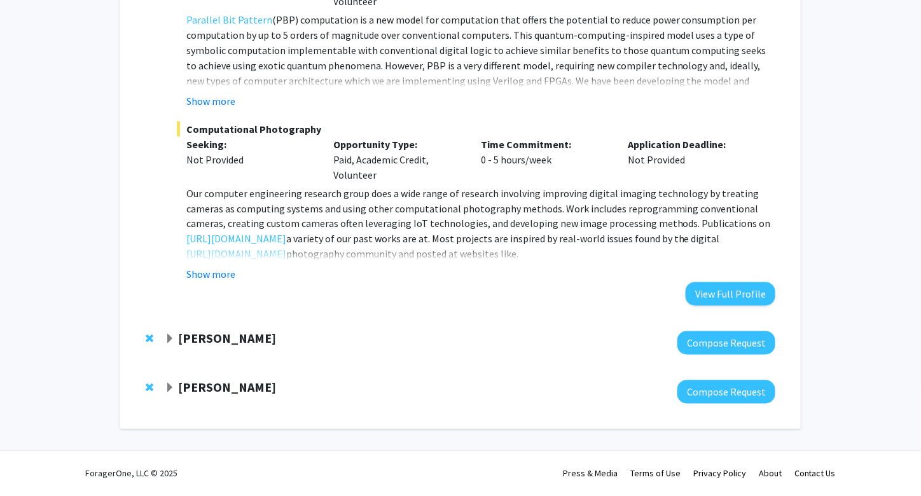
click at [251, 335] on strong "[PERSON_NAME]" at bounding box center [227, 339] width 98 height 16
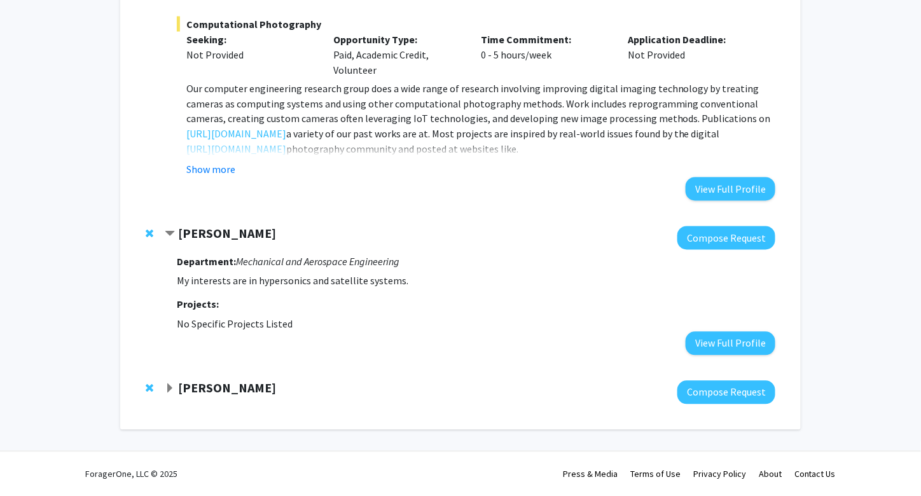
scroll to position [689, 0]
click at [261, 396] on strong "[PERSON_NAME]" at bounding box center [227, 389] width 98 height 16
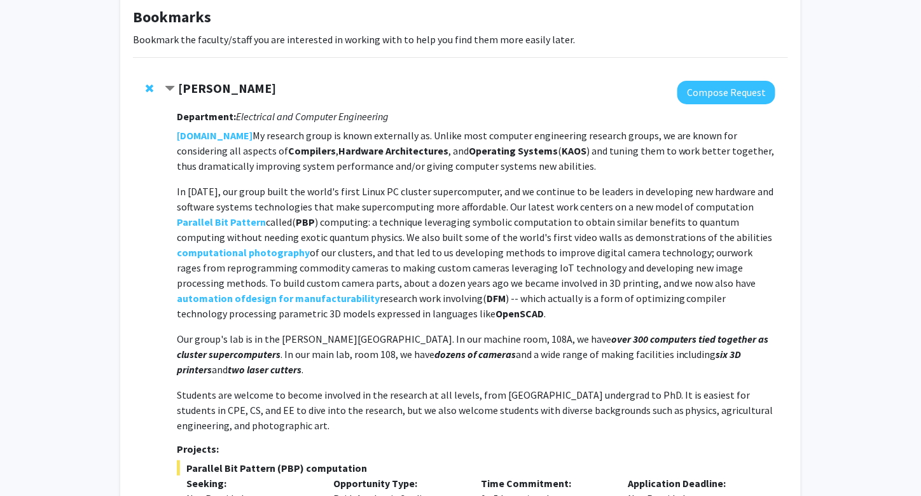
scroll to position [0, 0]
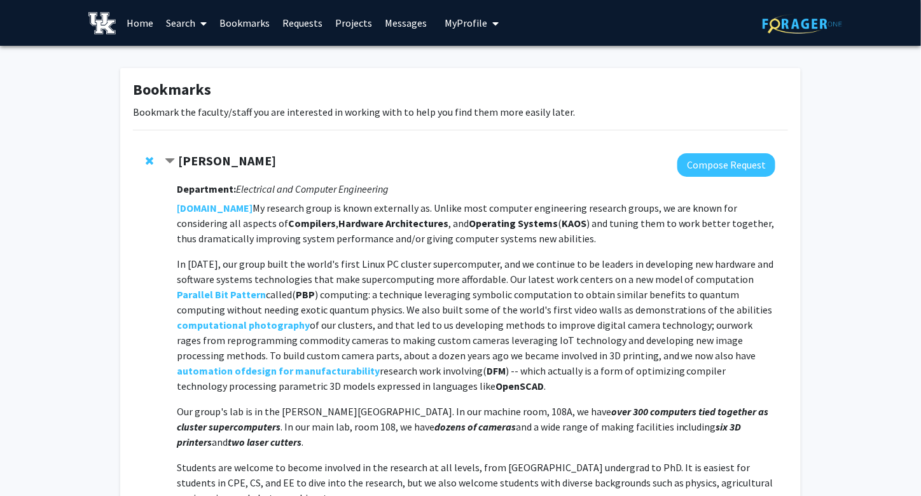
click at [178, 24] on link "Search" at bounding box center [186, 23] width 53 height 45
click at [179, 55] on span "Faculty/Staff" at bounding box center [206, 58] width 93 height 25
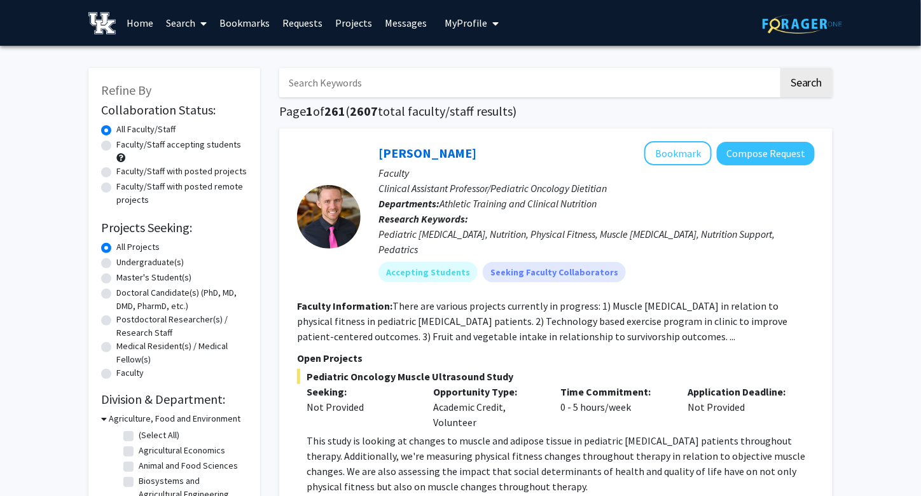
click at [192, 20] on link "Search" at bounding box center [186, 23] width 53 height 45
click at [202, 80] on span "Students" at bounding box center [199, 83] width 78 height 25
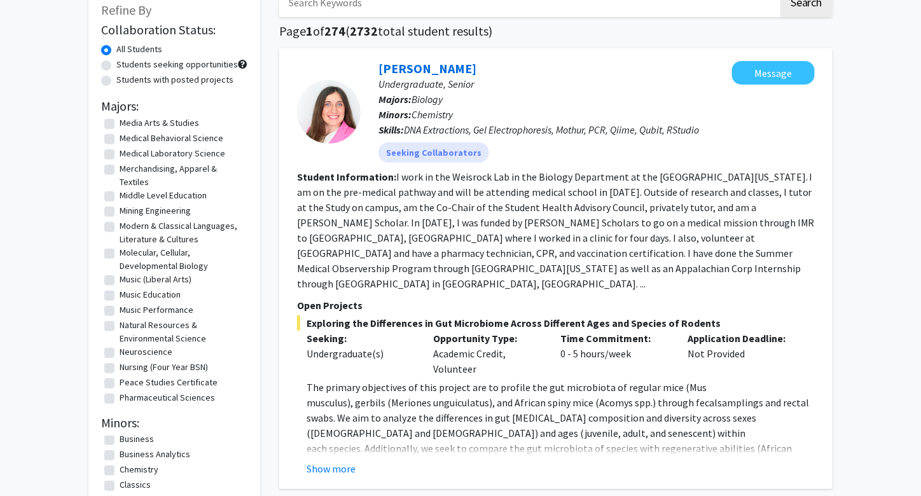
scroll to position [1464, 0]
click at [169, 114] on label "mechanical engineering" at bounding box center [165, 106] width 90 height 13
click at [128, 109] on input "mechanical engineering" at bounding box center [124, 104] width 8 height 8
checkbox input "true"
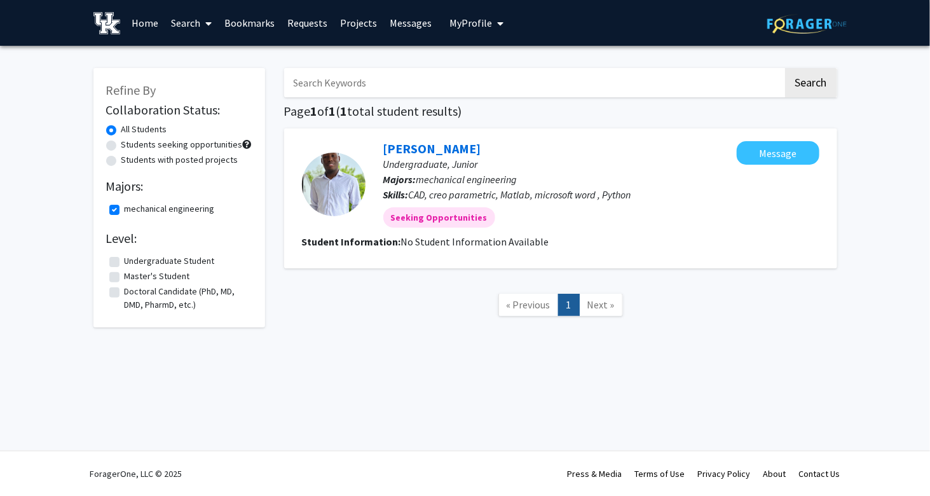
click at [125, 205] on label "mechanical engineering" at bounding box center [170, 208] width 90 height 13
click at [125, 205] on input "mechanical engineering" at bounding box center [129, 206] width 8 height 8
checkbox input "false"
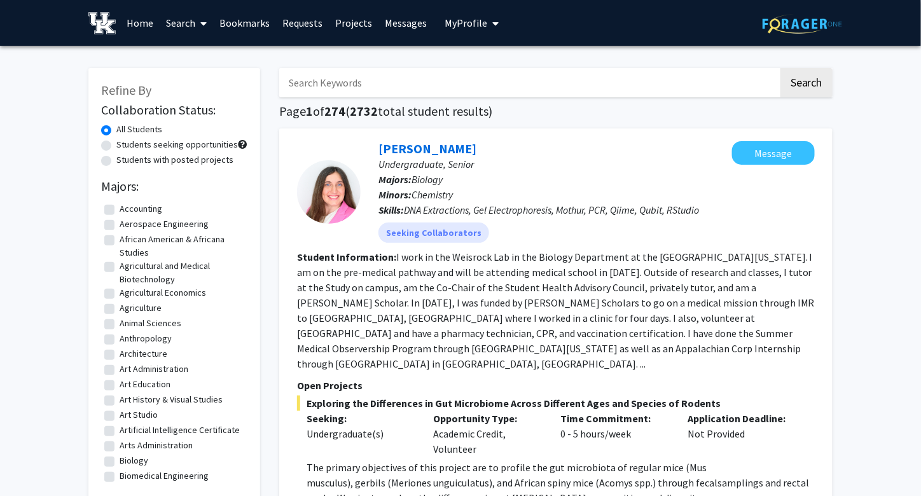
click at [120, 222] on label "Aerospace Engineering" at bounding box center [164, 224] width 89 height 13
click at [120, 222] on input "Aerospace Engineering" at bounding box center [124, 222] width 8 height 8
checkbox input "true"
